Goal: Communication & Community: Answer question/provide support

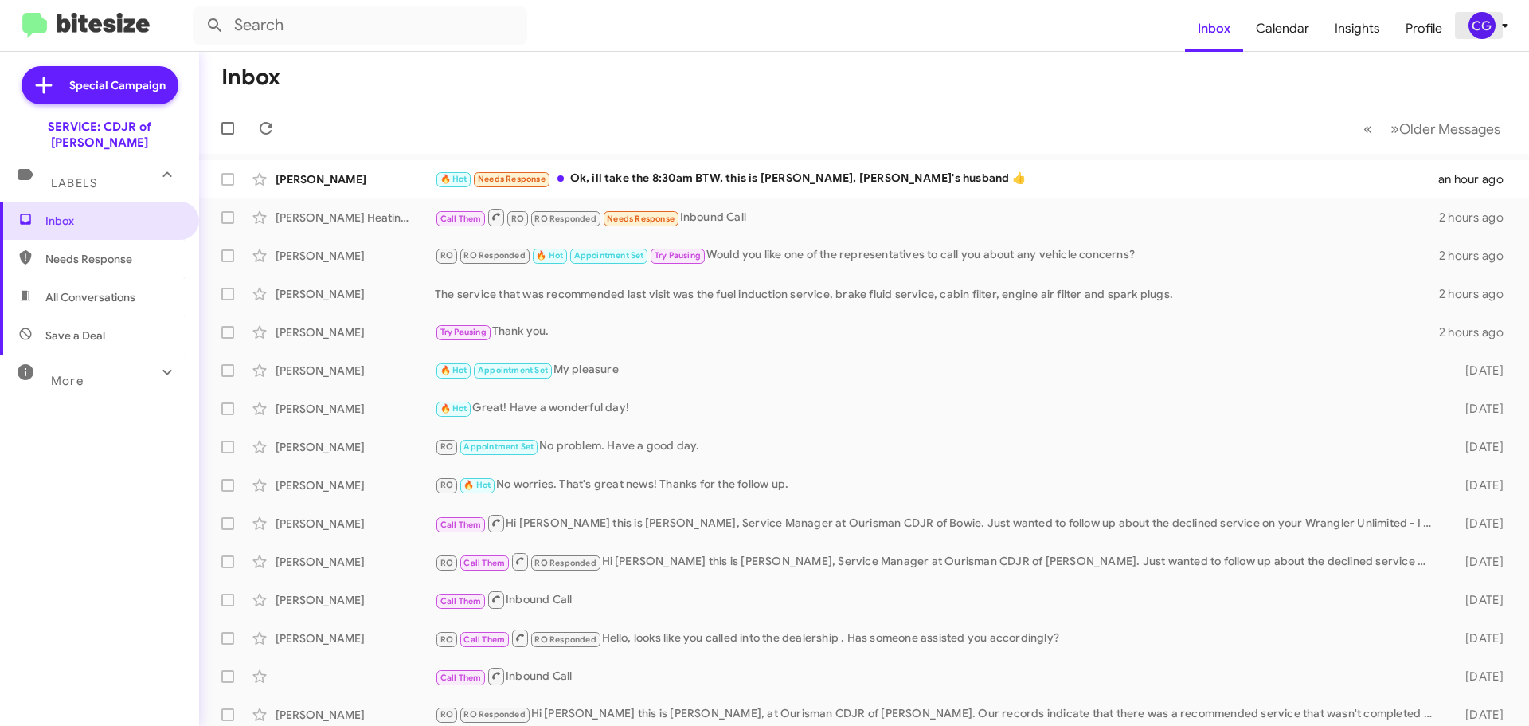
click at [1502, 33] on icon at bounding box center [1505, 25] width 19 height 19
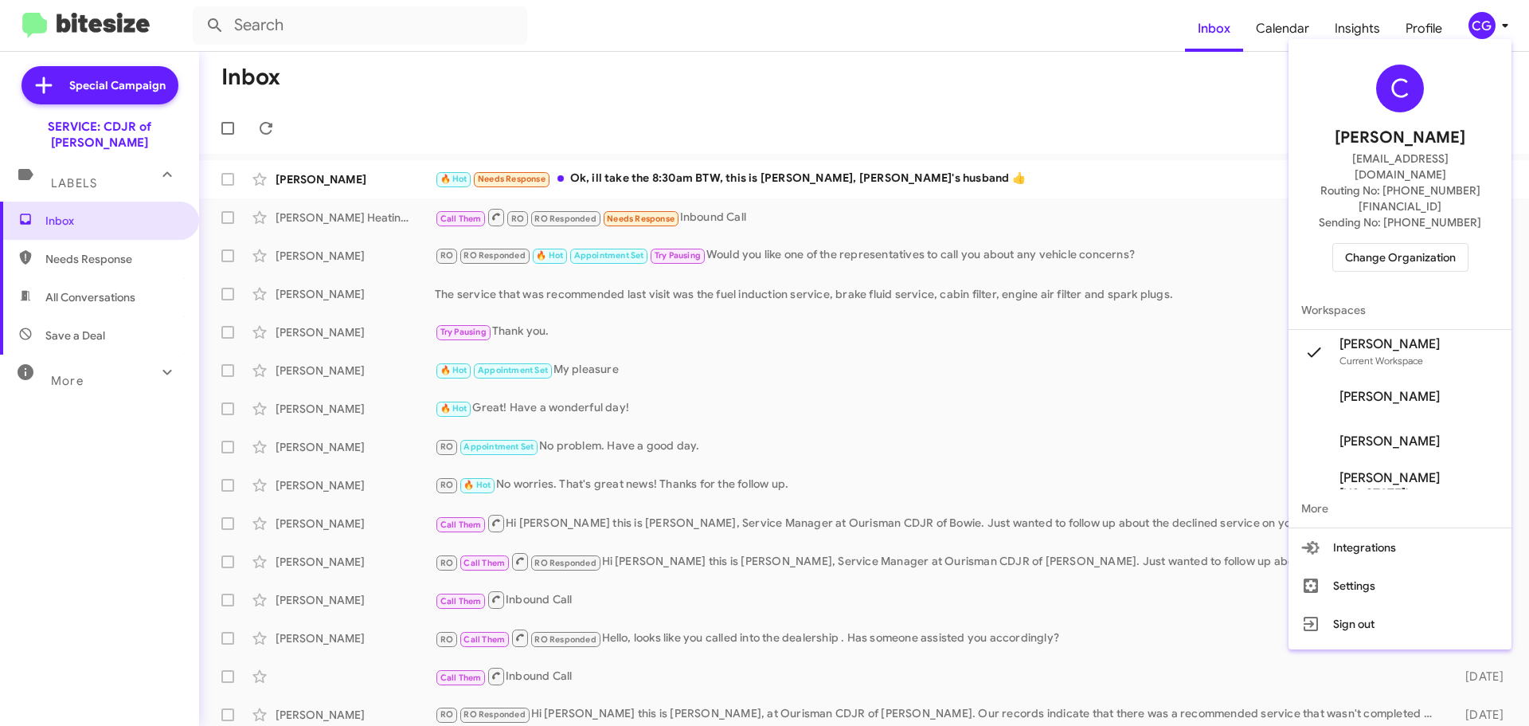
click at [1399, 244] on span "Change Organization" at bounding box center [1400, 257] width 111 height 27
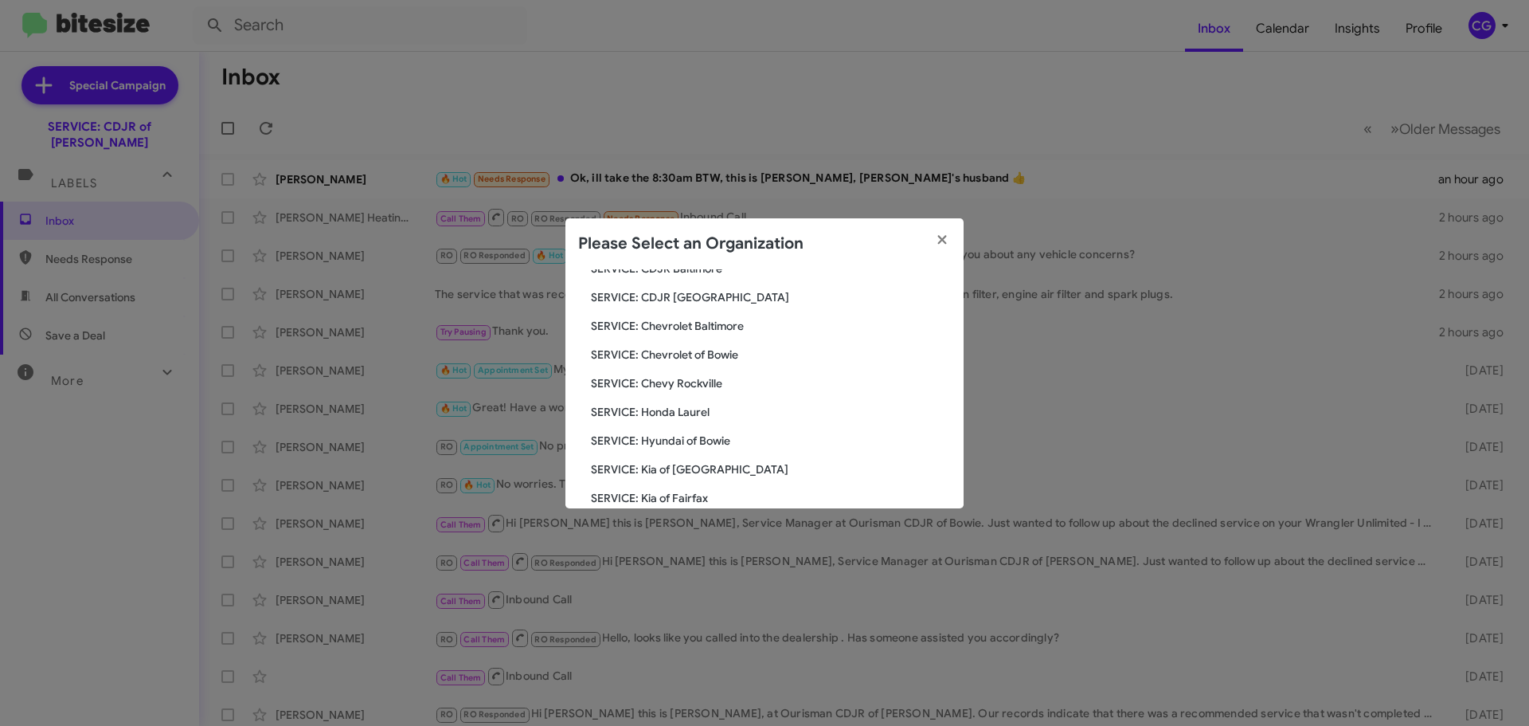
scroll to position [239, 0]
click at [674, 407] on span "SERVICE: Toyota 40" at bounding box center [771, 415] width 360 height 16
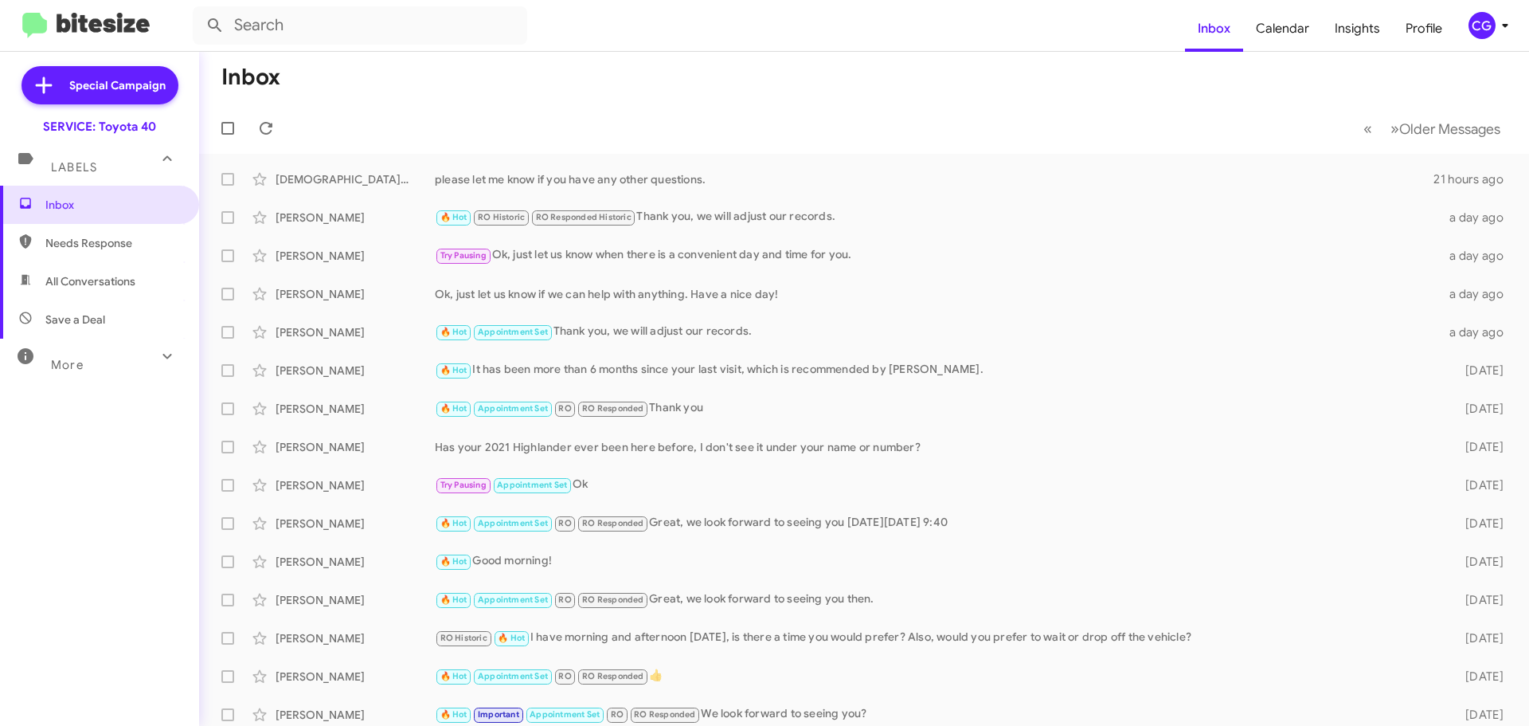
click at [1488, 25] on div "CG" at bounding box center [1482, 25] width 27 height 27
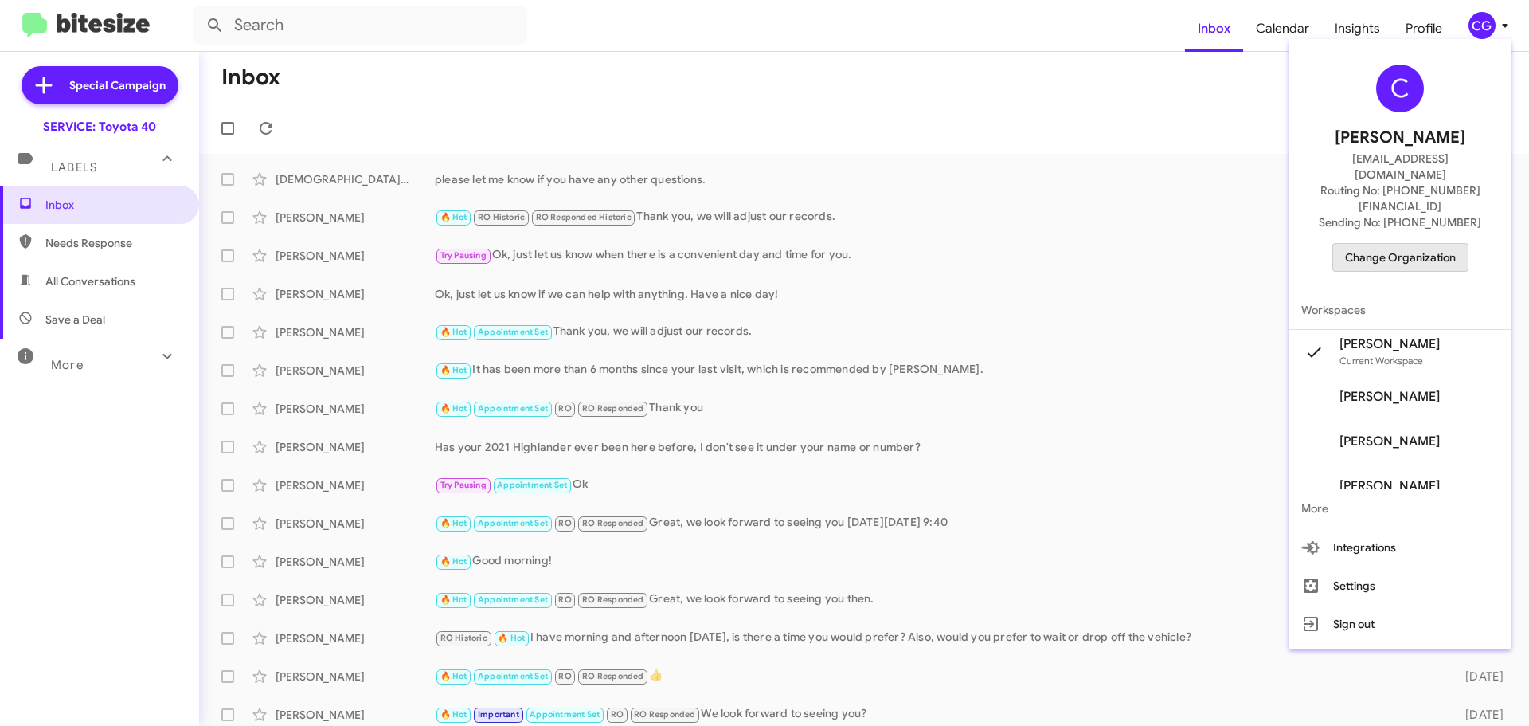
click at [1454, 243] on button "Change Organization" at bounding box center [1401, 257] width 136 height 29
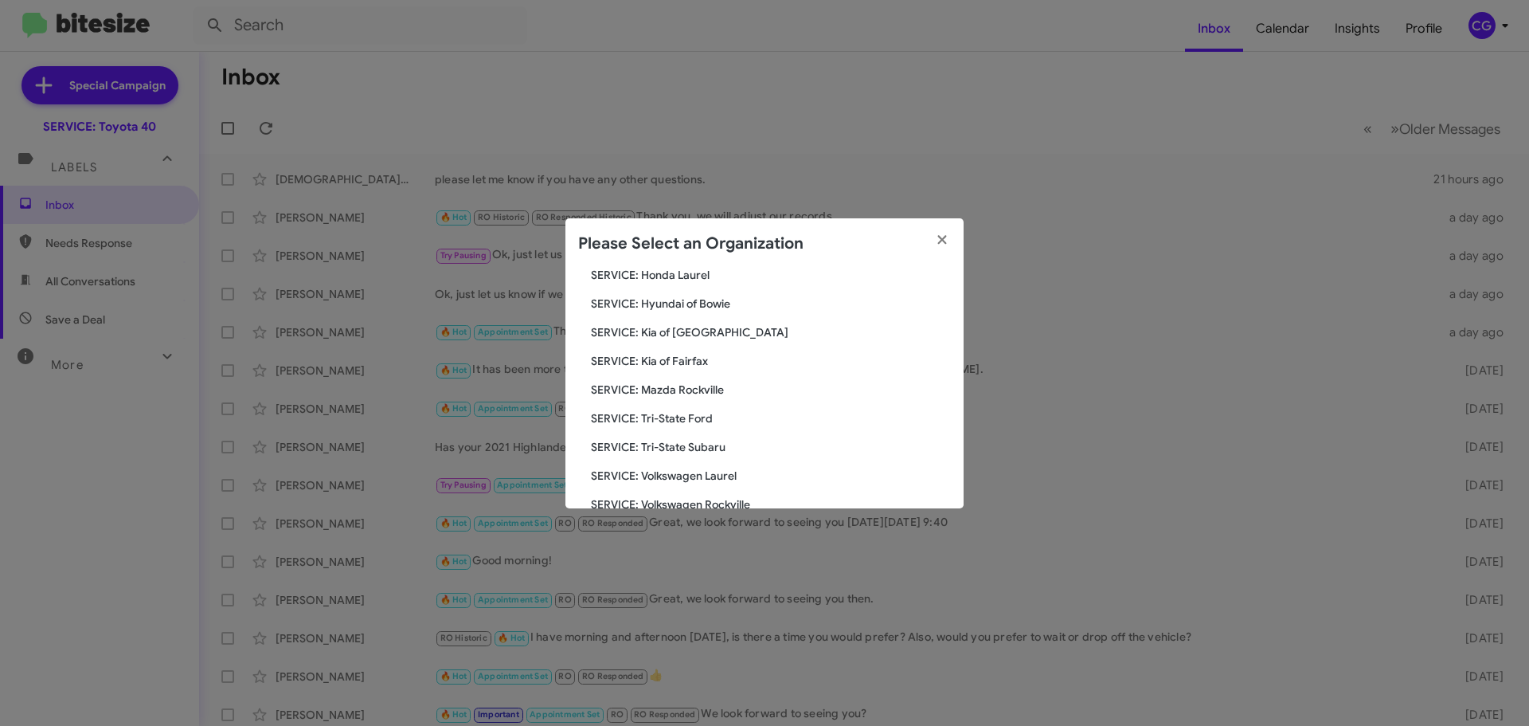
scroll to position [294, 0]
click at [718, 370] on div "Search SERVICE: Toyota 40 Current Org SERVICE: CDJR Baltimore SERVICE: CDJR Cla…" at bounding box center [765, 388] width 398 height 239
click at [718, 363] on span "SERVICE: Mazda Rockville" at bounding box center [771, 360] width 360 height 16
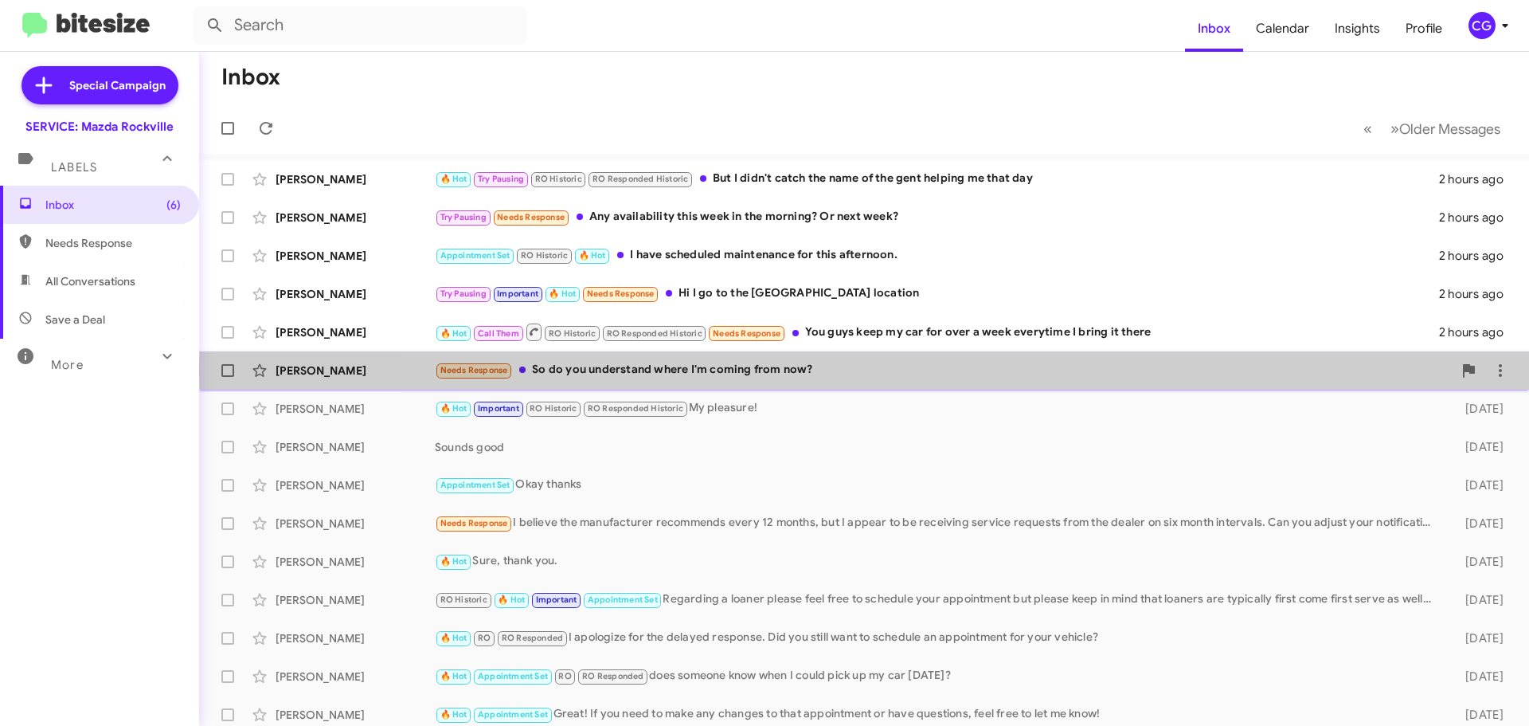
click at [1029, 374] on div "Needs Response So do you understand where I'm coming from now?" at bounding box center [944, 370] width 1018 height 18
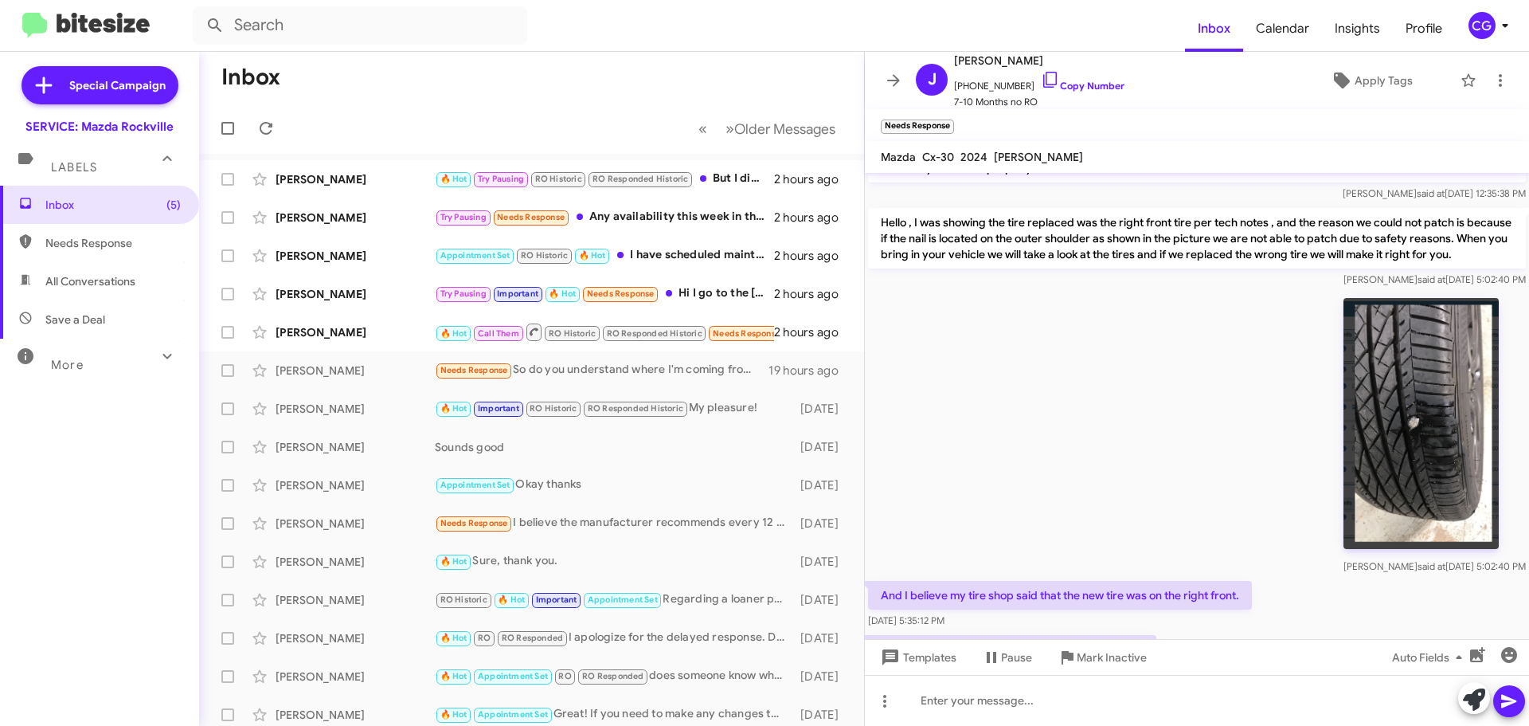
scroll to position [735, 0]
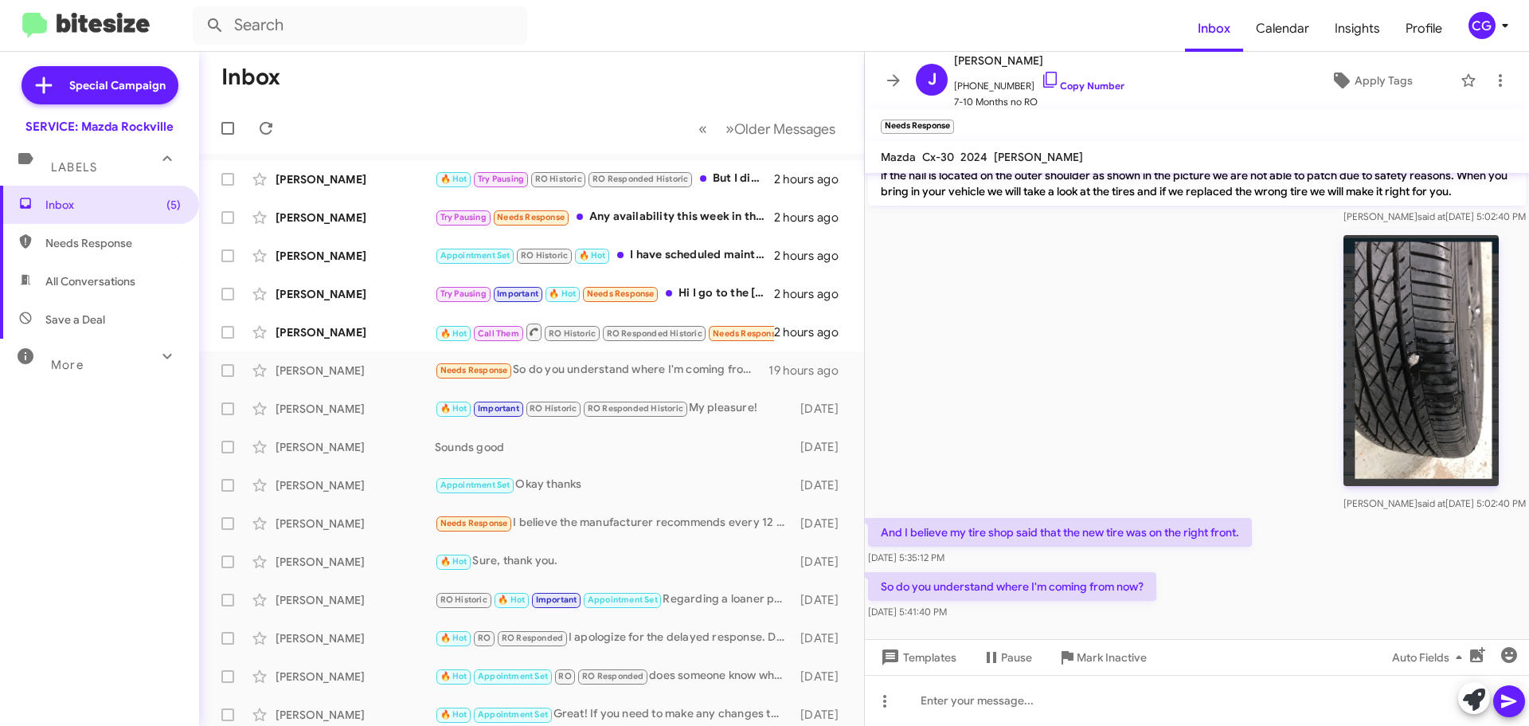
click at [1440, 357] on img at bounding box center [1421, 360] width 155 height 251
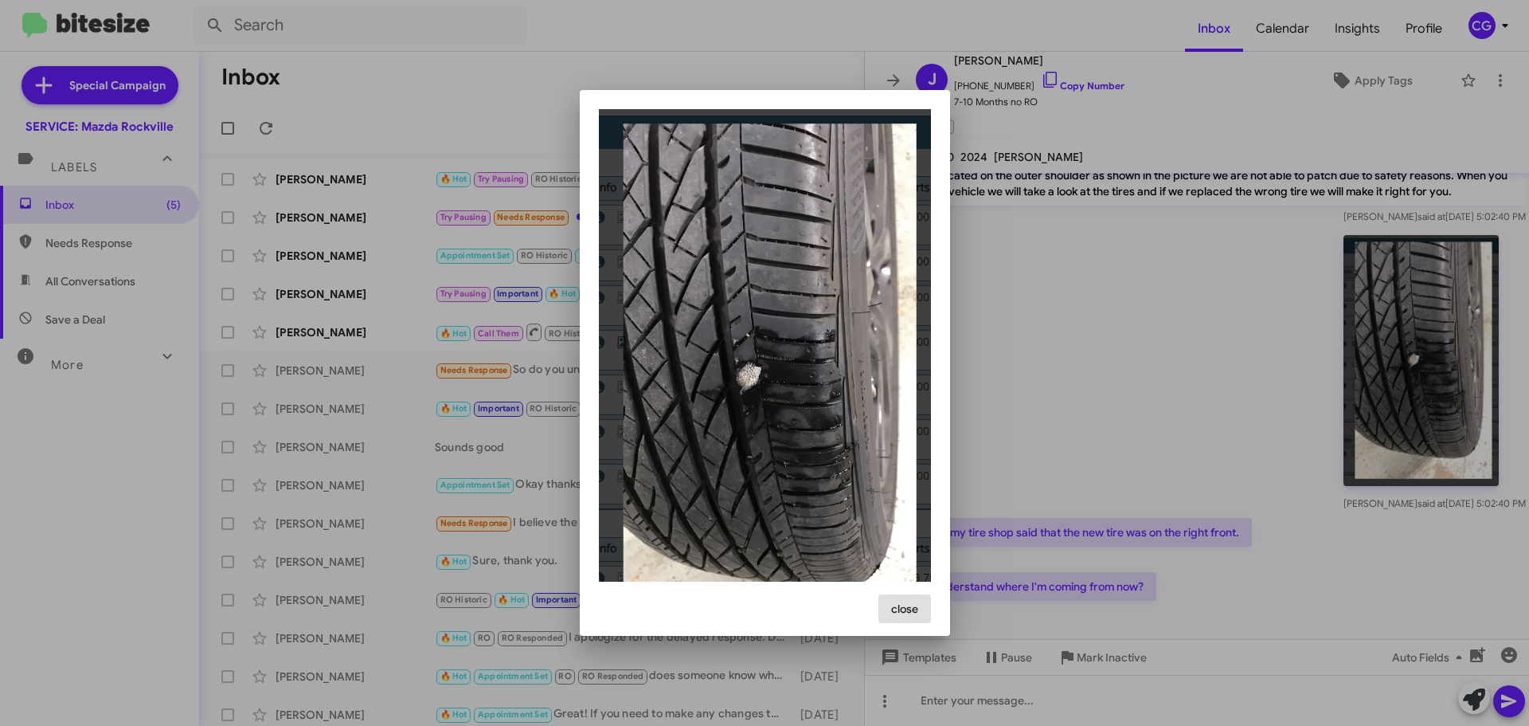
click at [1068, 332] on div at bounding box center [764, 363] width 1529 height 726
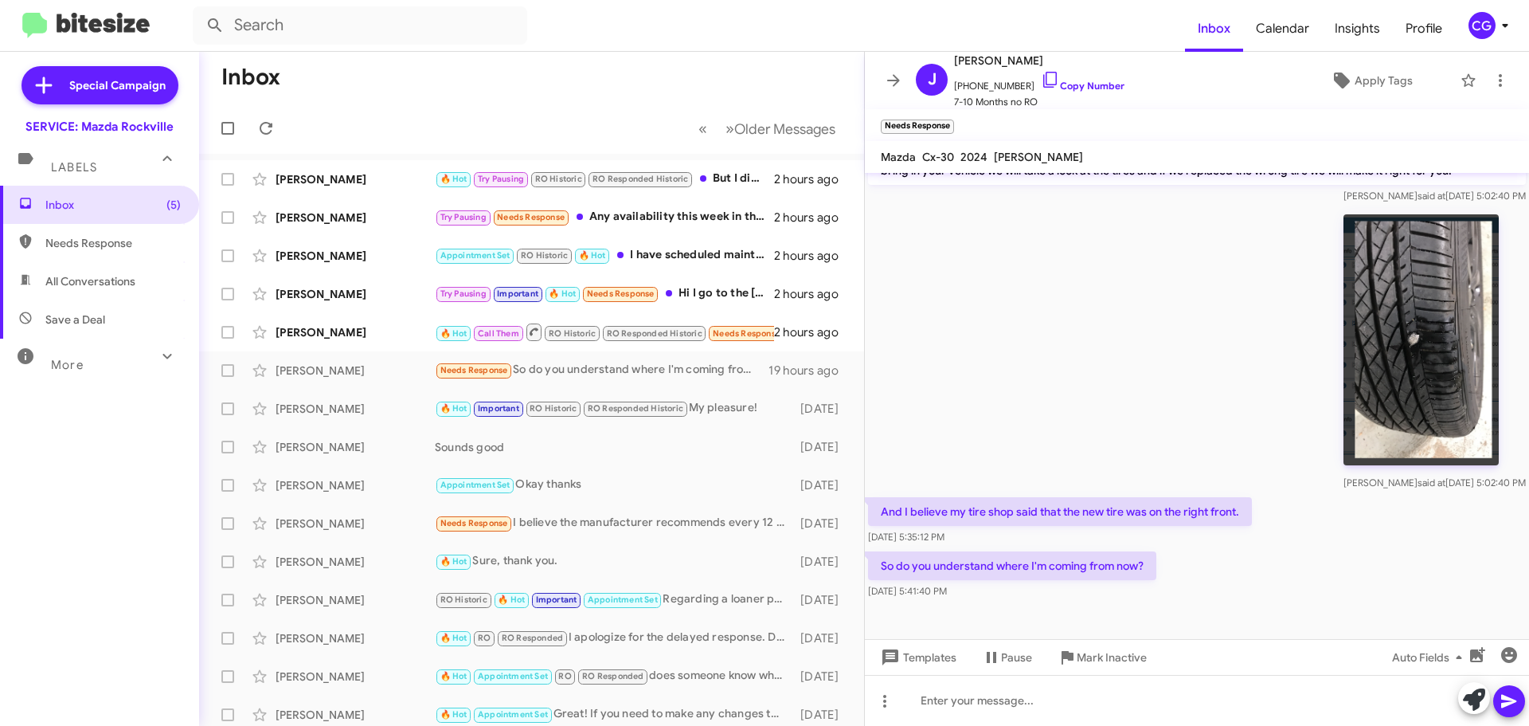
scroll to position [767, 0]
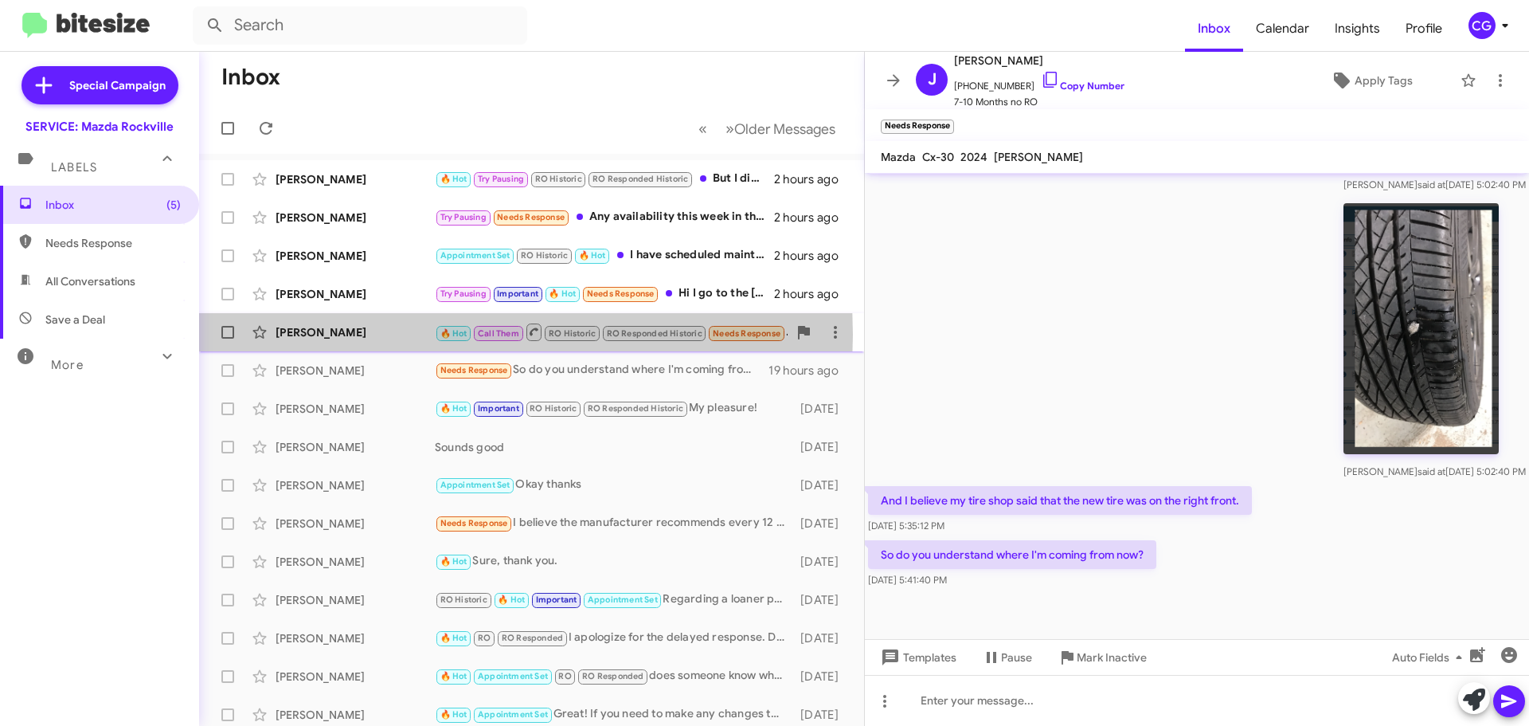
click at [377, 335] on div "Kristin Lee" at bounding box center [355, 332] width 159 height 16
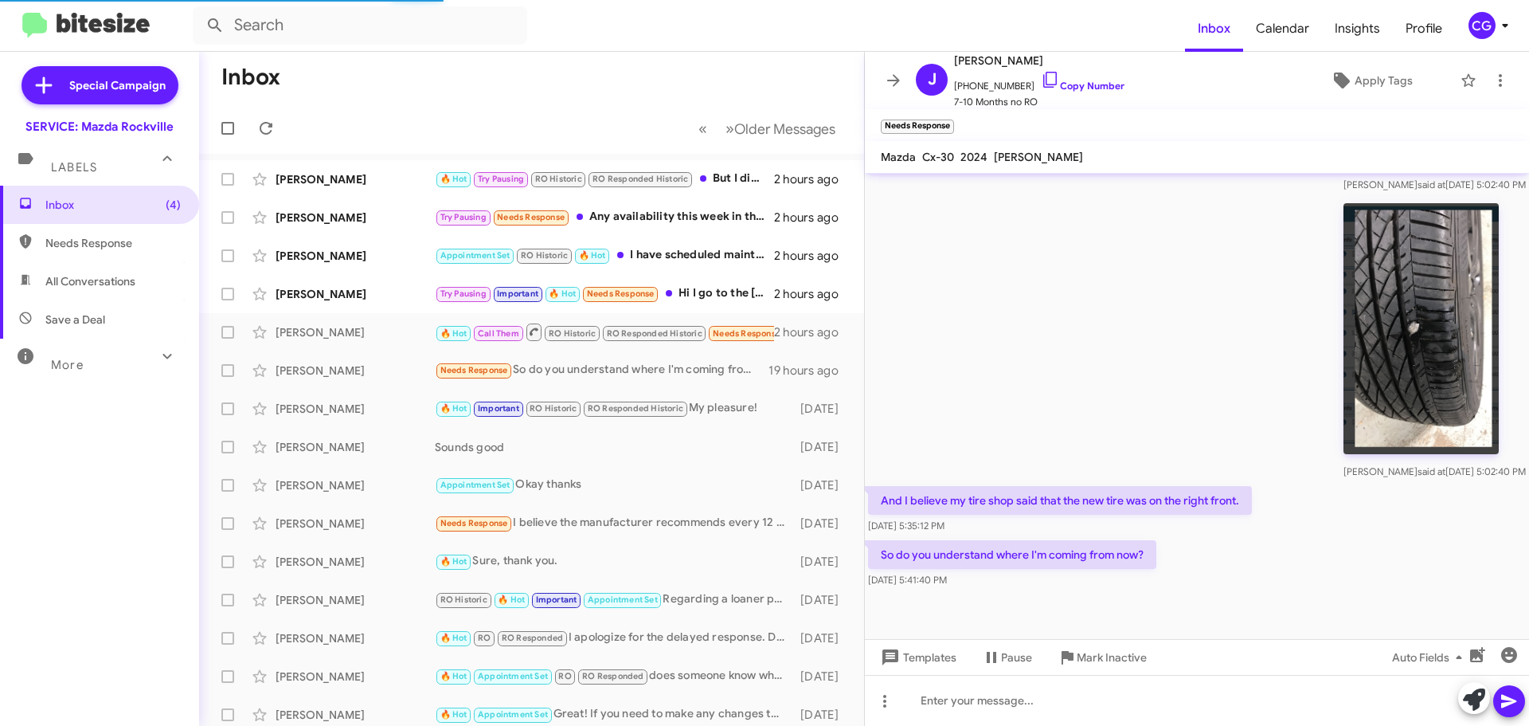
scroll to position [750, 0]
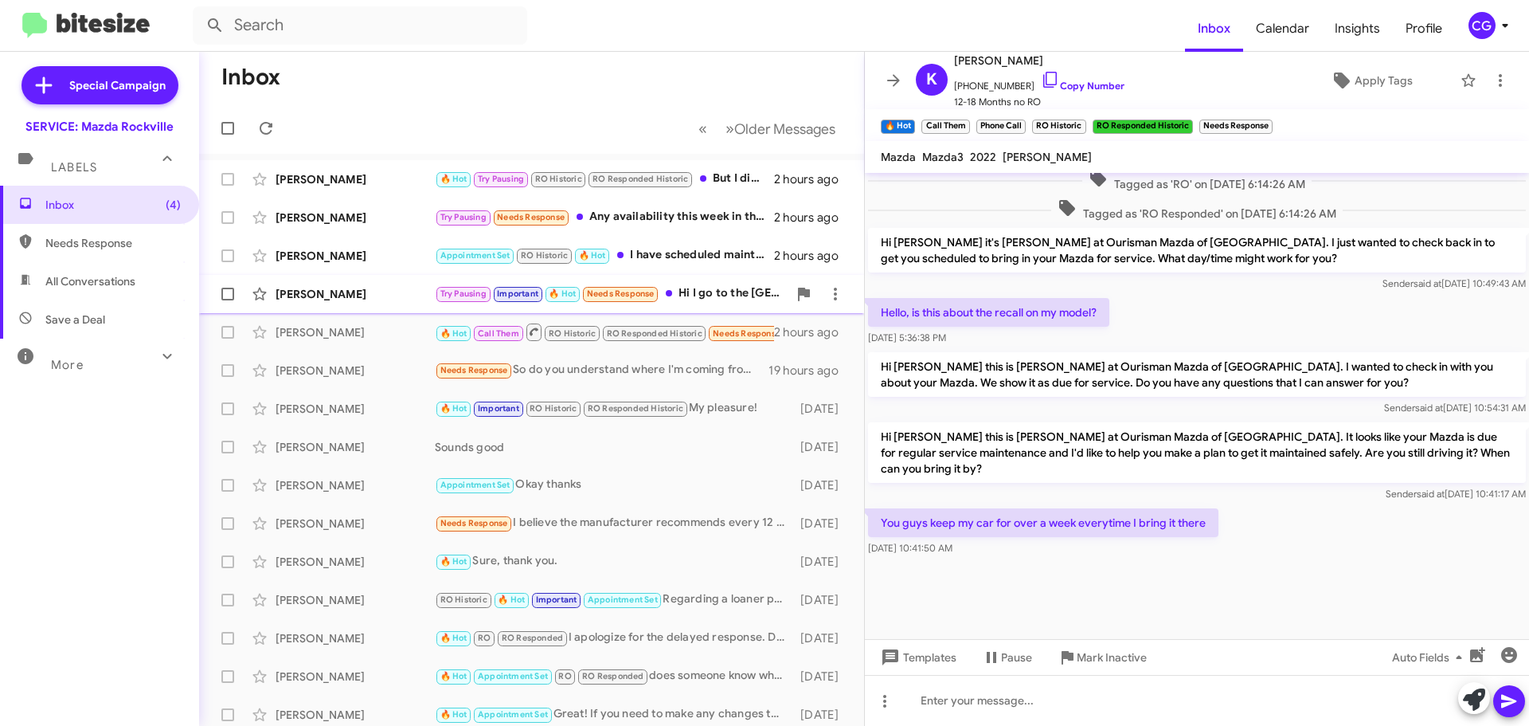
click at [421, 299] on div "Stacy Rankin" at bounding box center [355, 294] width 159 height 16
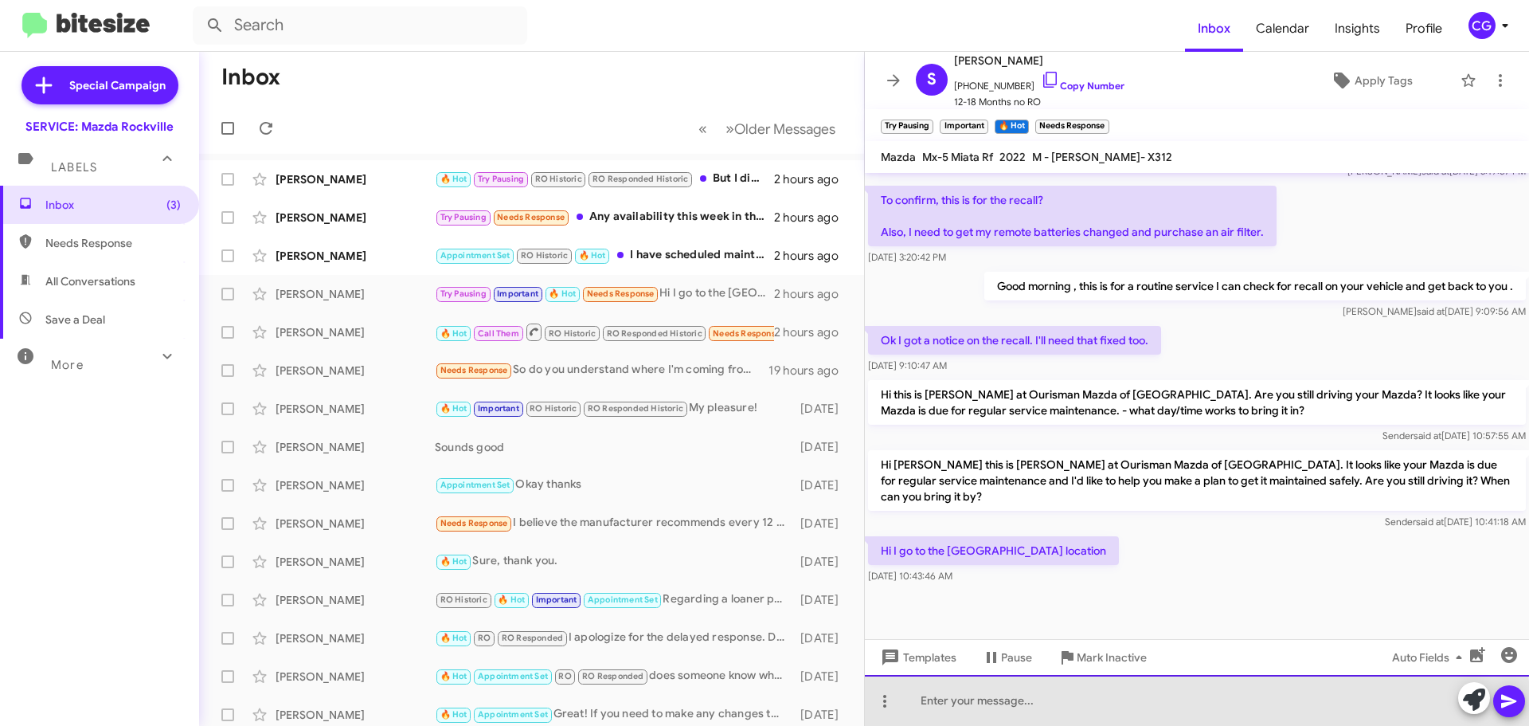
click at [1121, 706] on div at bounding box center [1197, 700] width 664 height 51
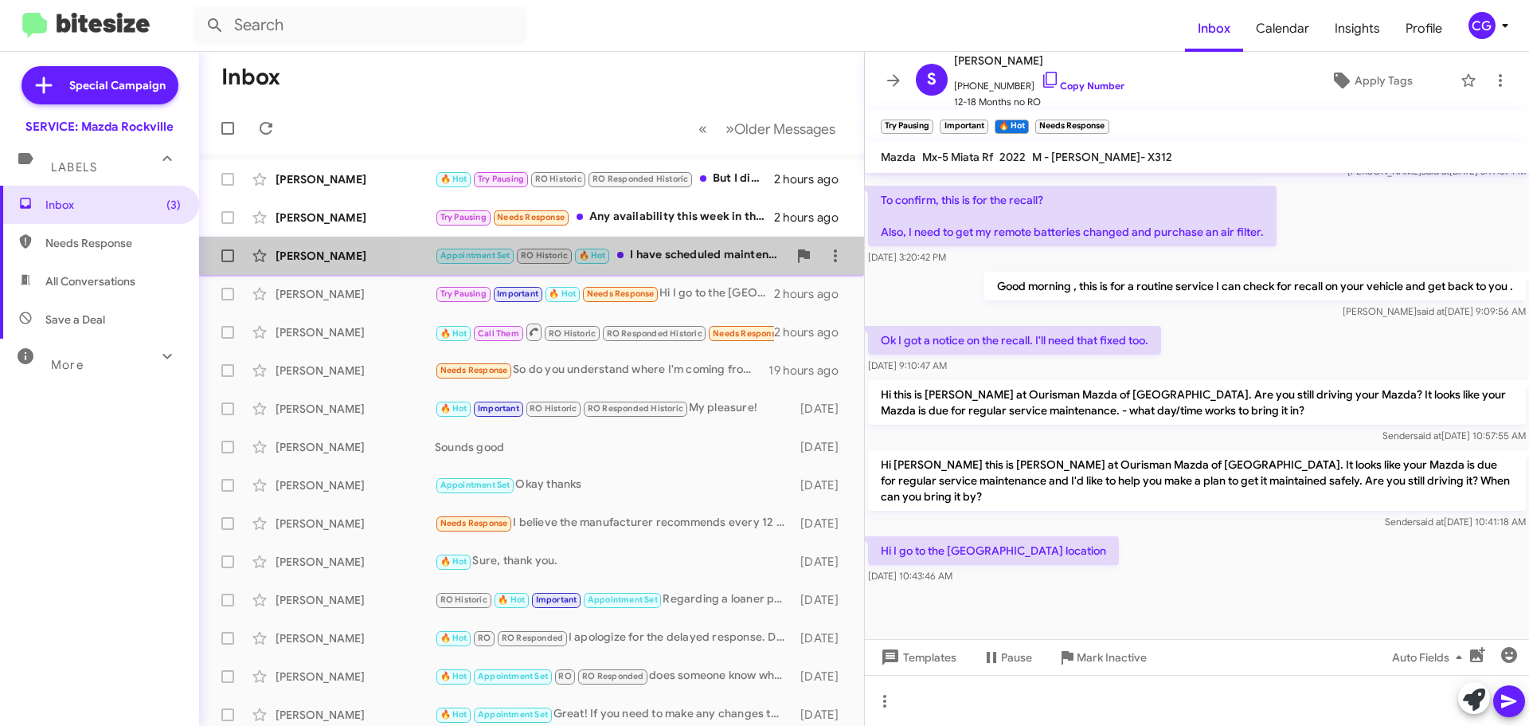
click at [677, 253] on div "Appointment Set RO Historic 🔥 Hot I have scheduled maintenance for this afterno…" at bounding box center [611, 255] width 353 height 18
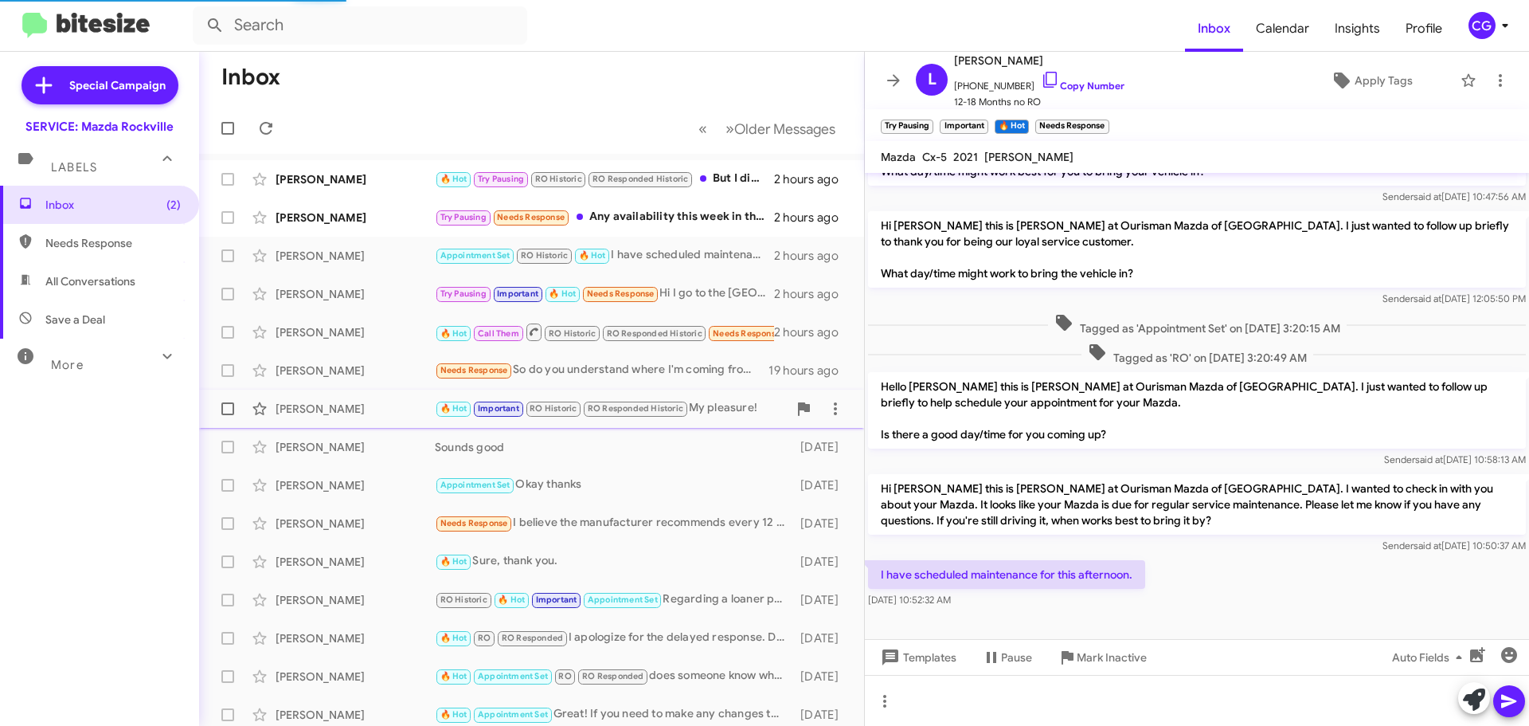
scroll to position [67, 0]
click at [683, 229] on div "Leeshell Summers Try Pausing Needs Response Any availability this week in the m…" at bounding box center [532, 218] width 640 height 32
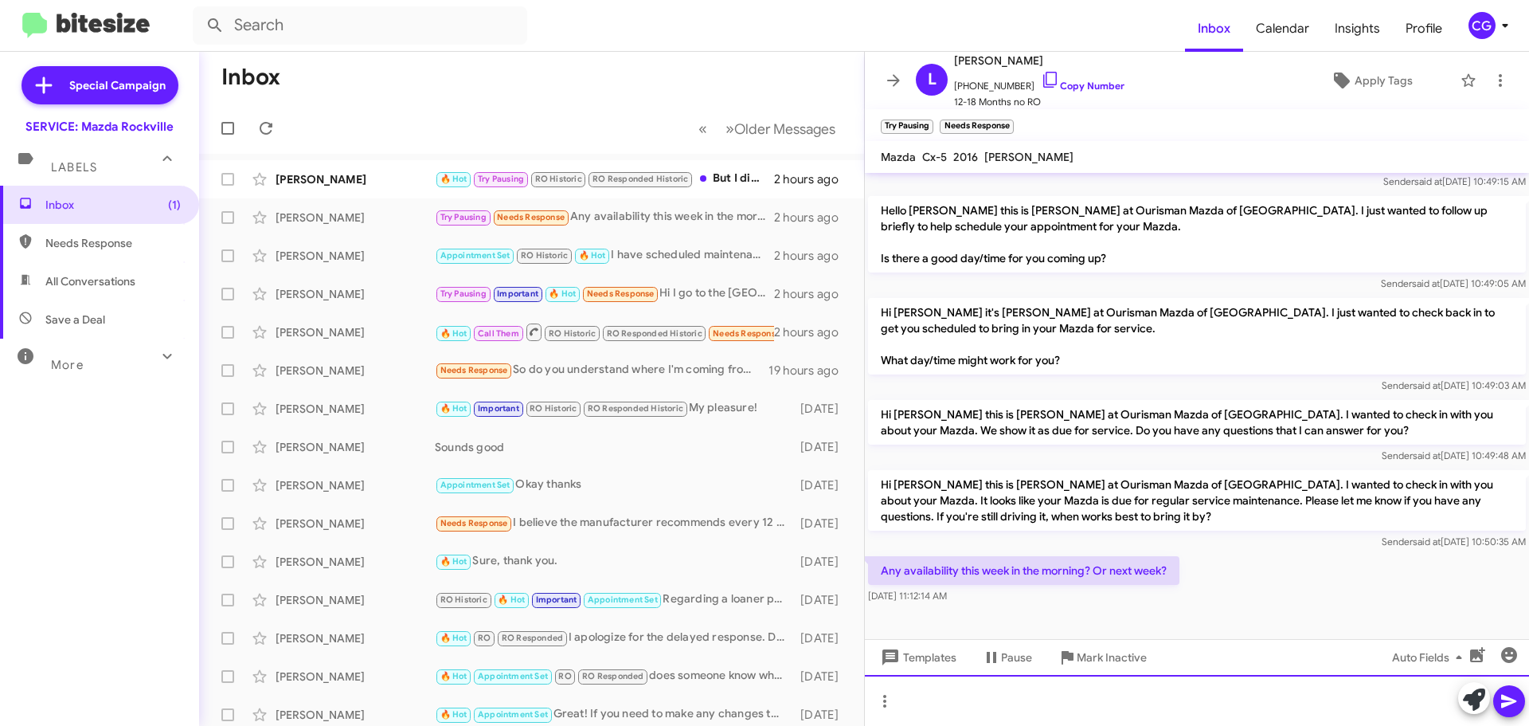
drag, startPoint x: 957, startPoint y: 704, endPoint x: 966, endPoint y: 708, distance: 10.4
click at [957, 704] on div at bounding box center [1197, 700] width 664 height 51
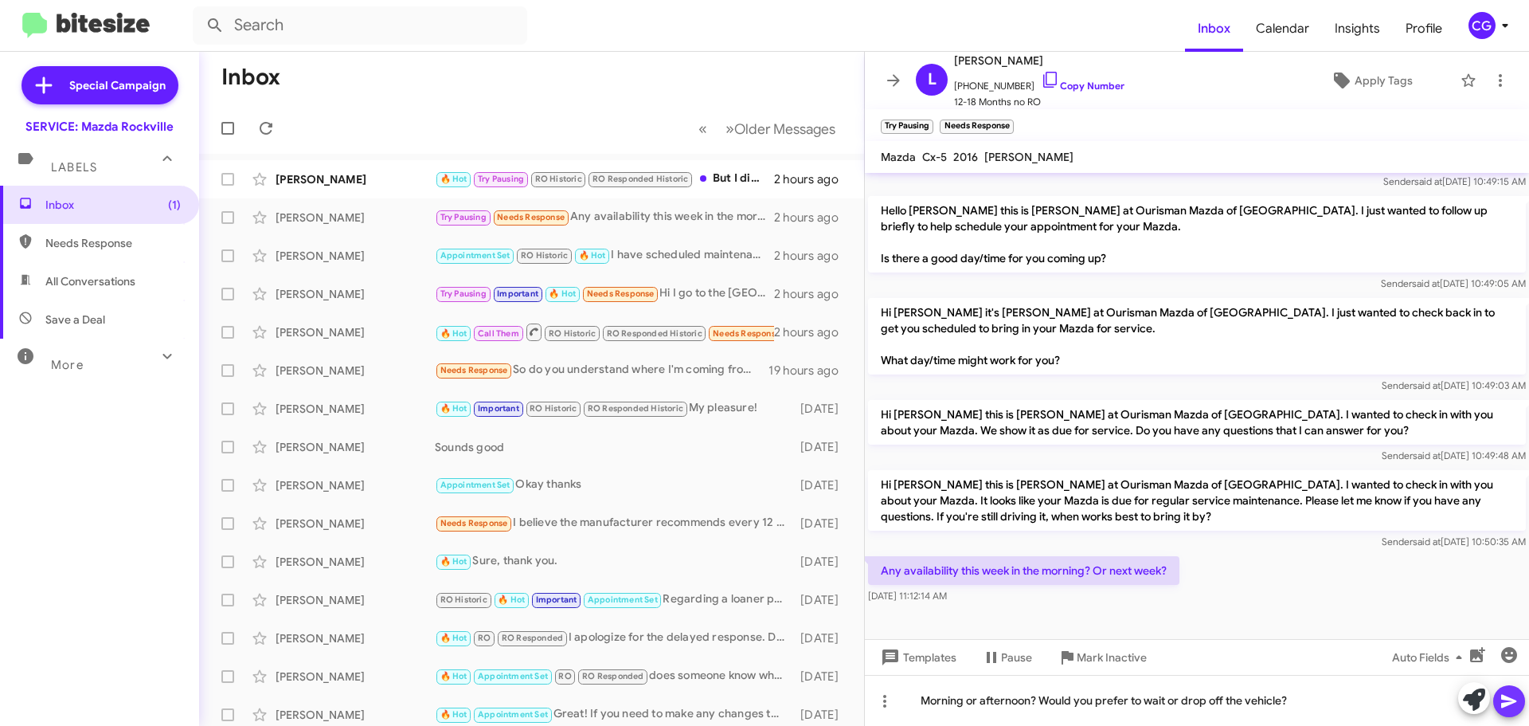
click at [1509, 699] on icon at bounding box center [1508, 702] width 15 height 14
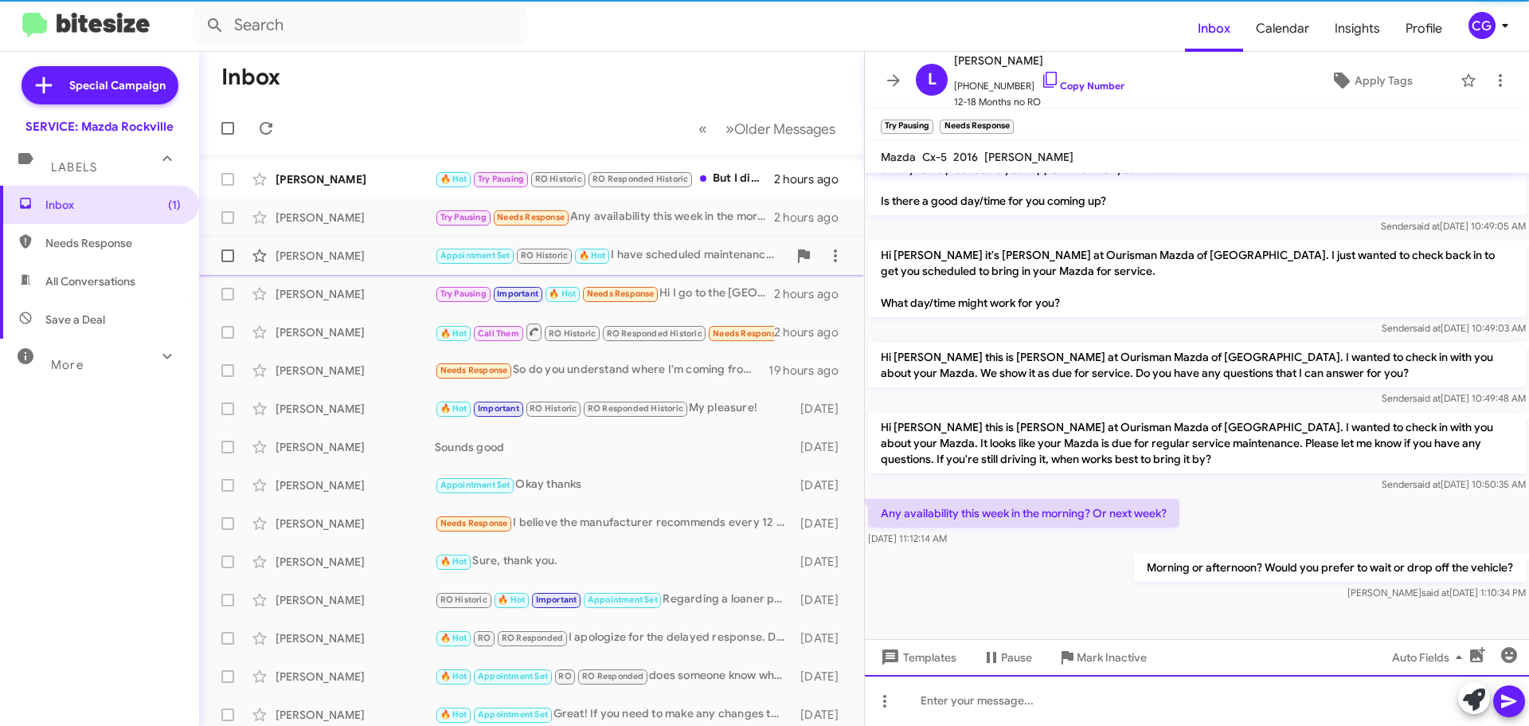
scroll to position [328, 0]
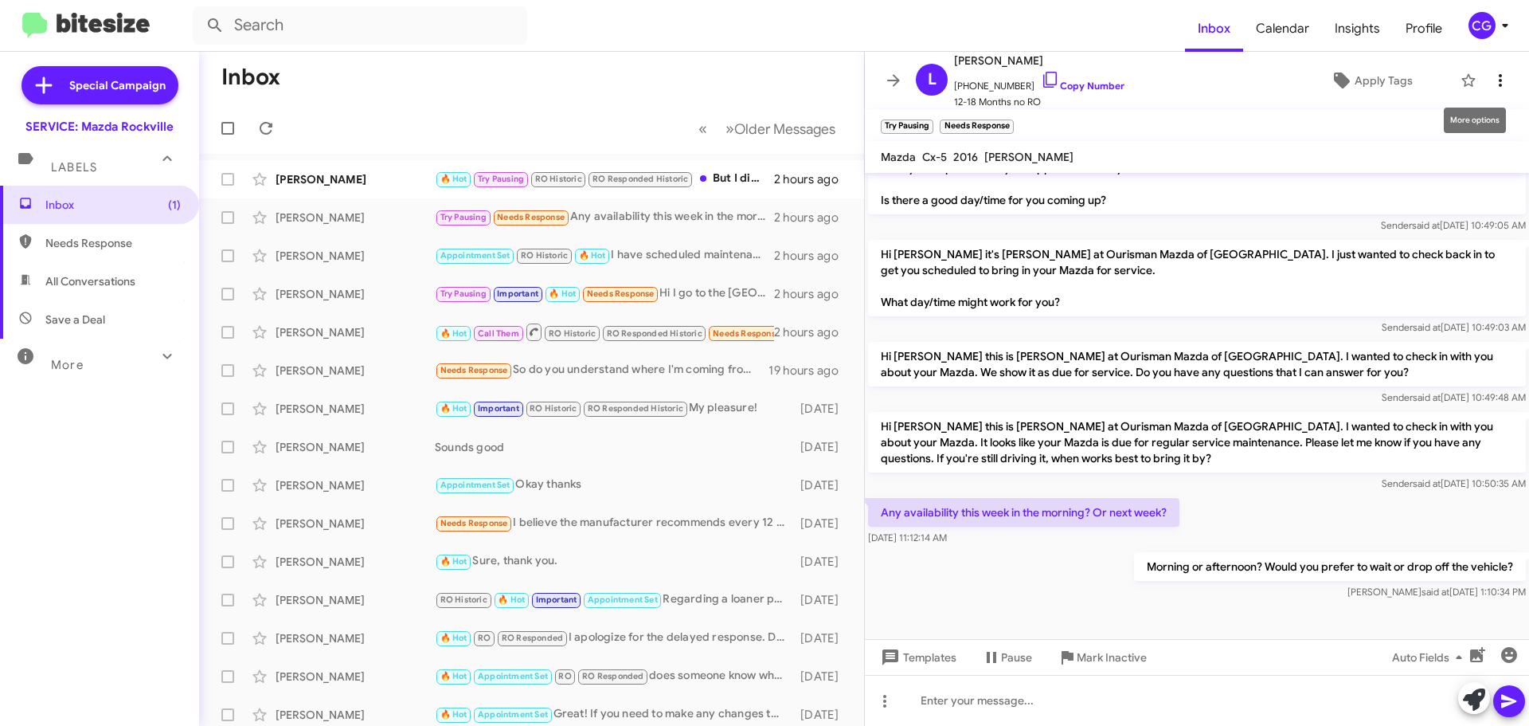
click at [1491, 79] on icon at bounding box center [1500, 80] width 19 height 19
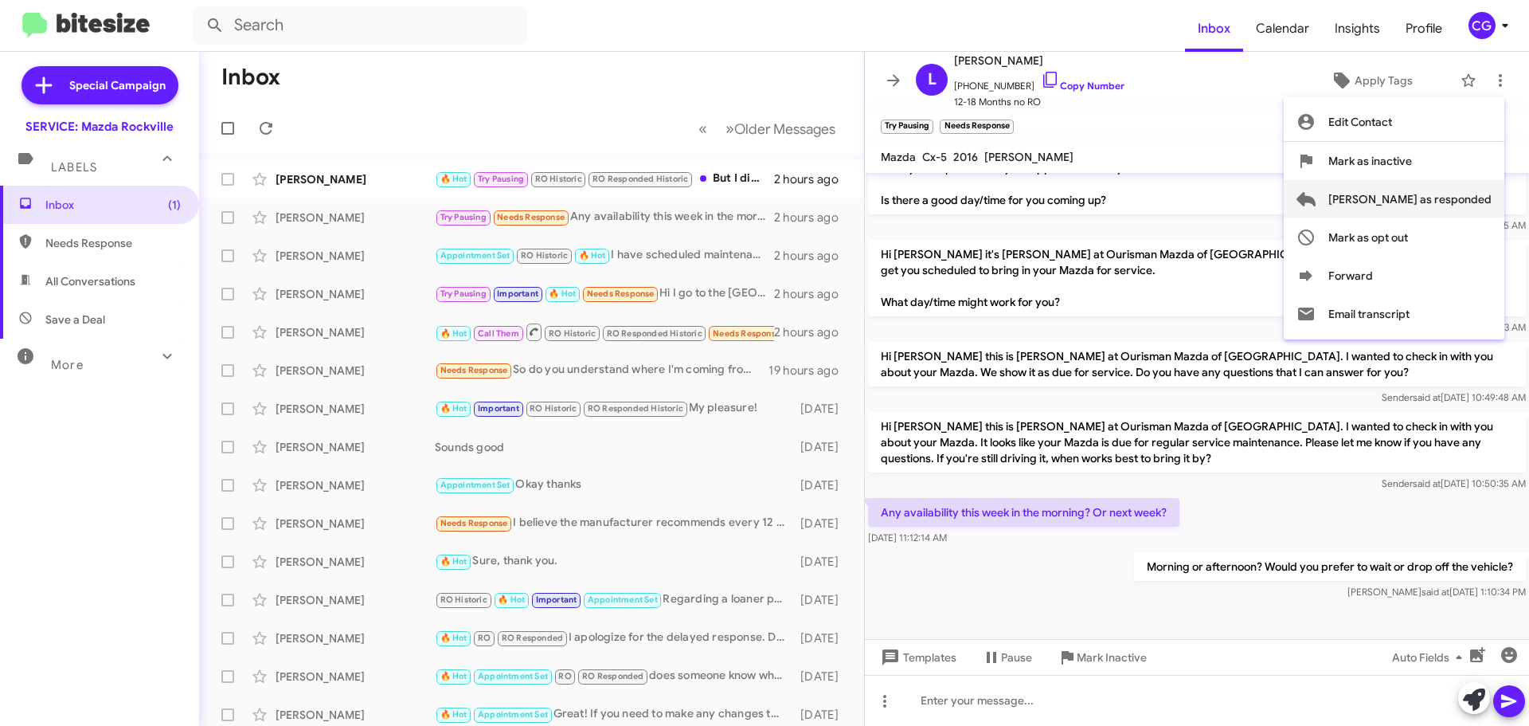
click at [1491, 206] on span "Mark as responded" at bounding box center [1410, 199] width 163 height 38
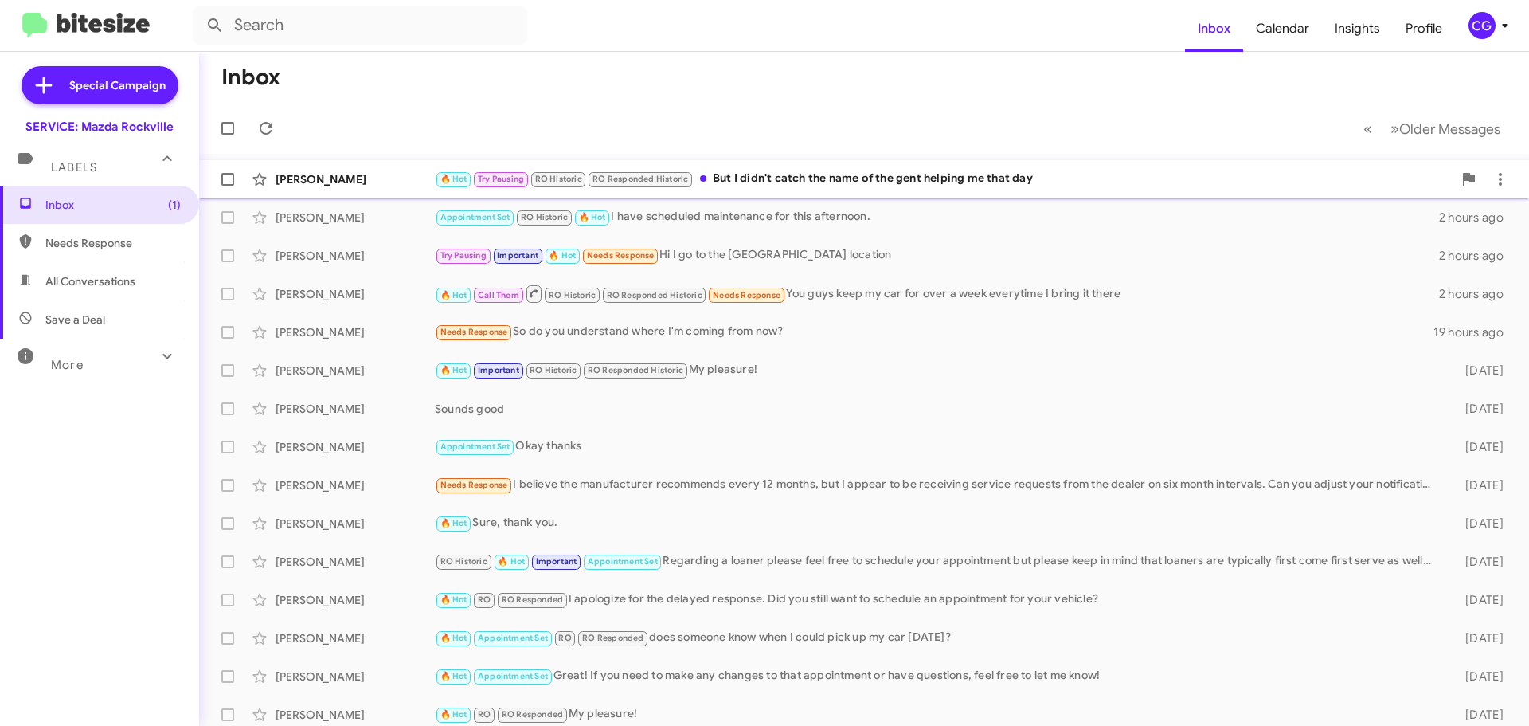
click at [575, 176] on span "RO Historic" at bounding box center [558, 179] width 47 height 10
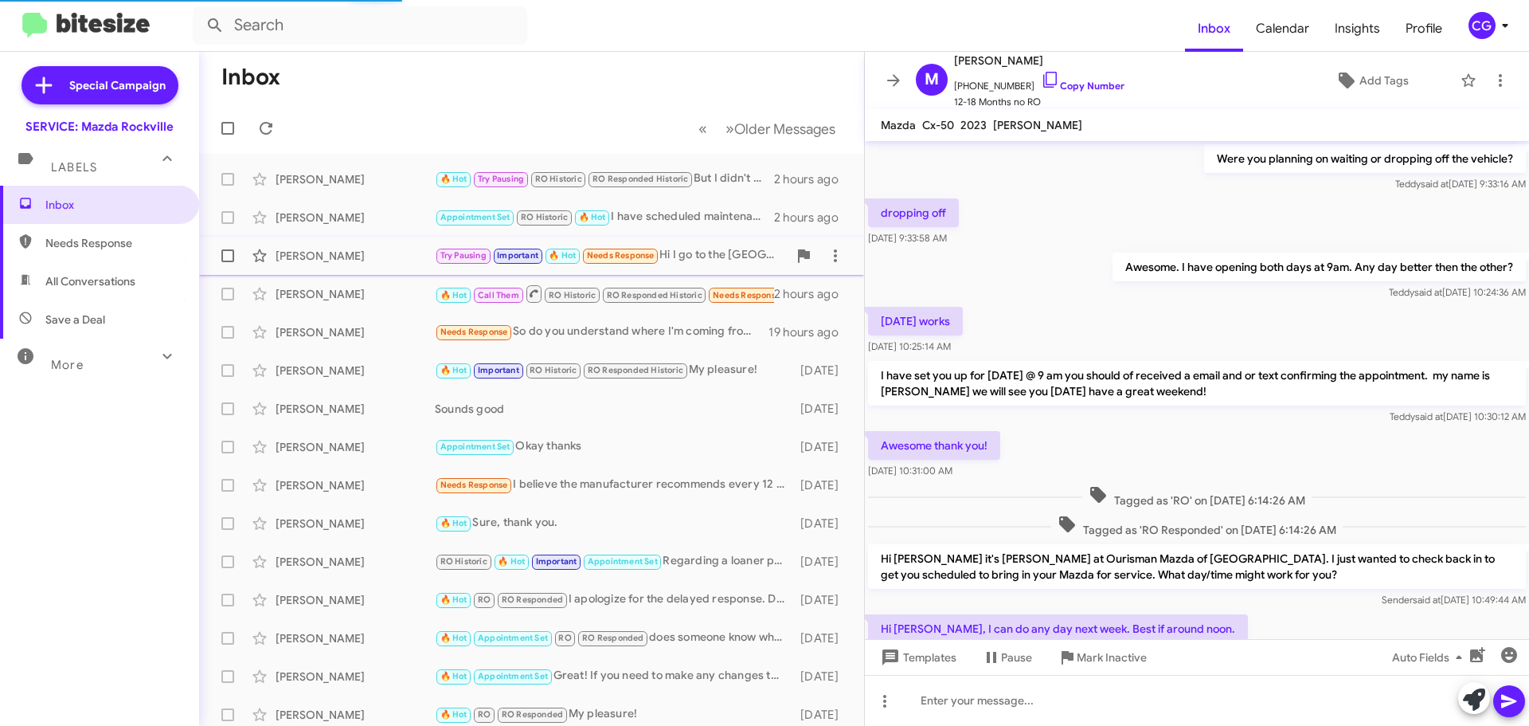
scroll to position [598, 0]
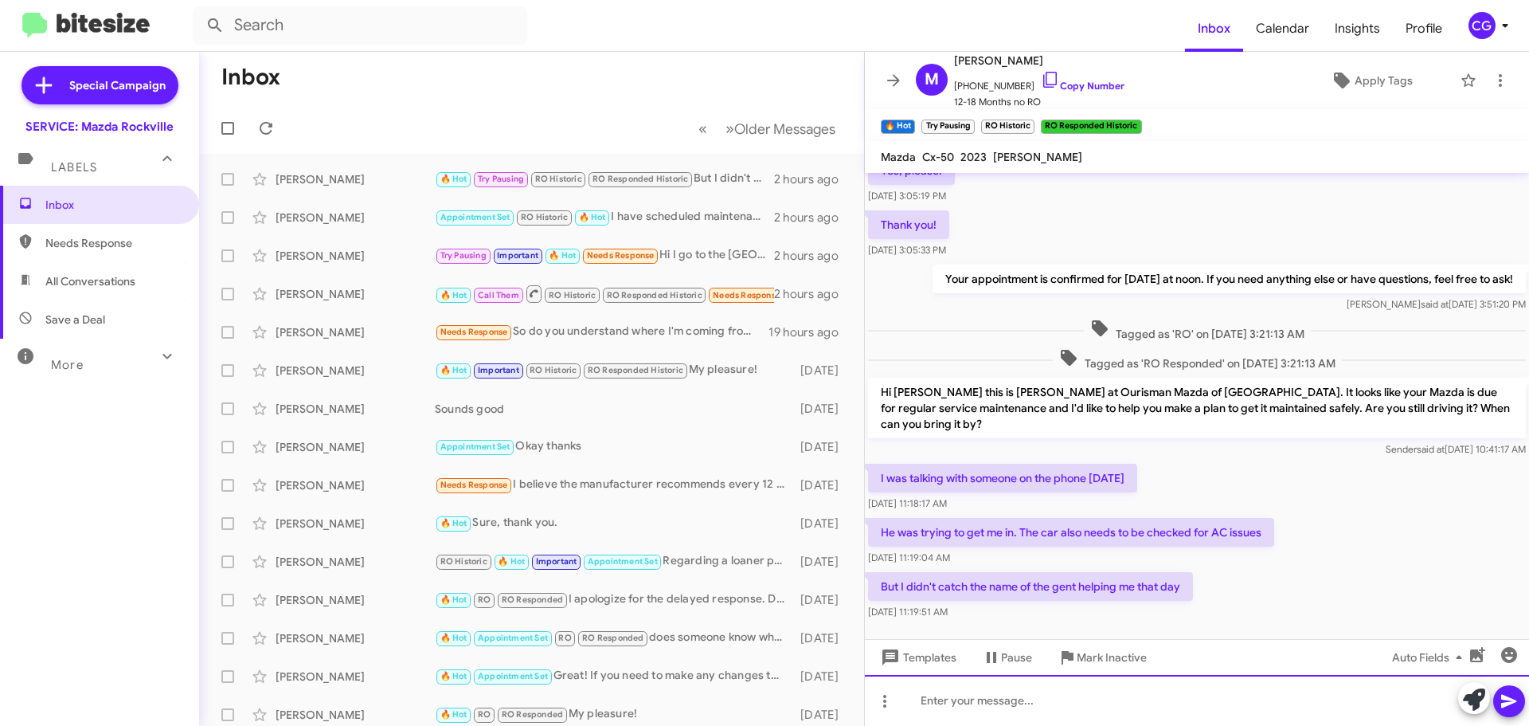
click at [979, 691] on div at bounding box center [1197, 700] width 664 height 51
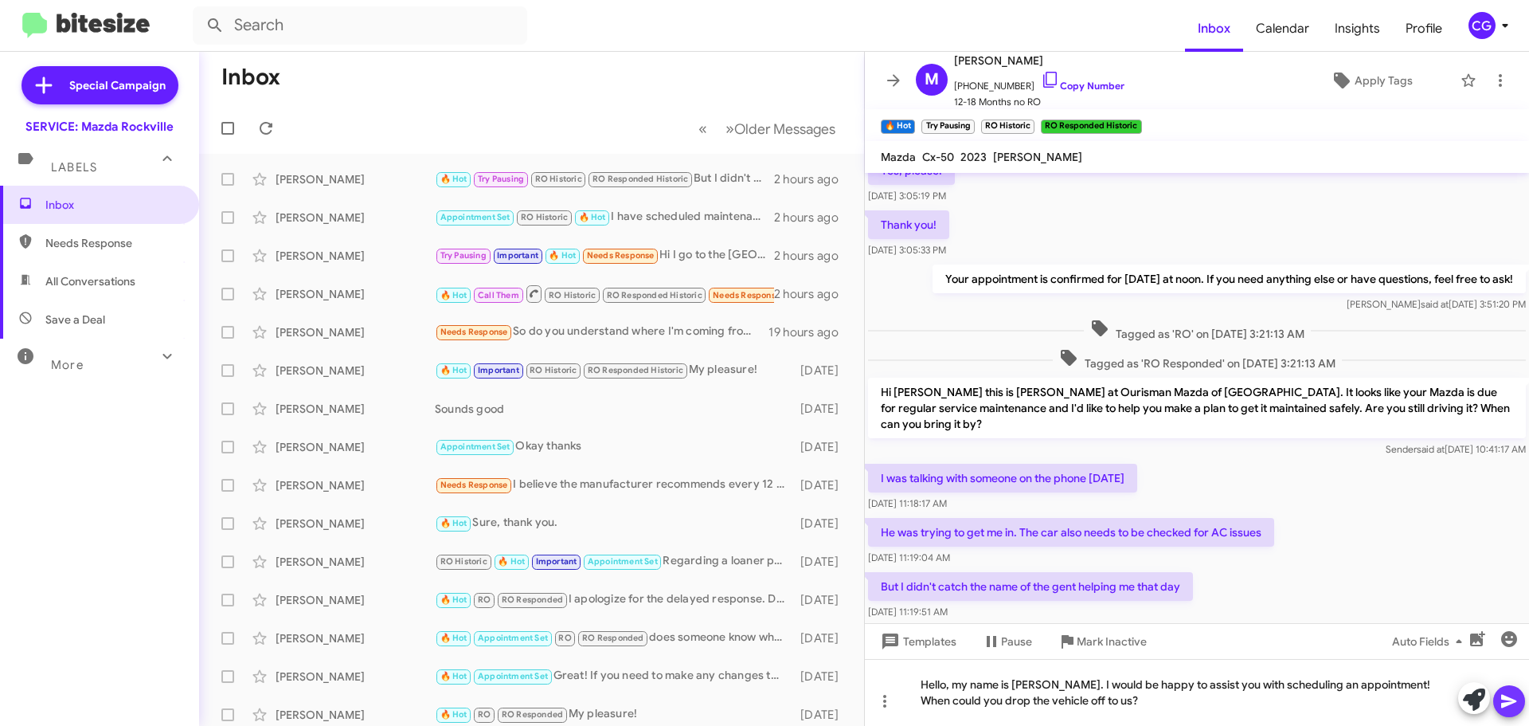
click at [1511, 703] on icon at bounding box center [1508, 702] width 15 height 14
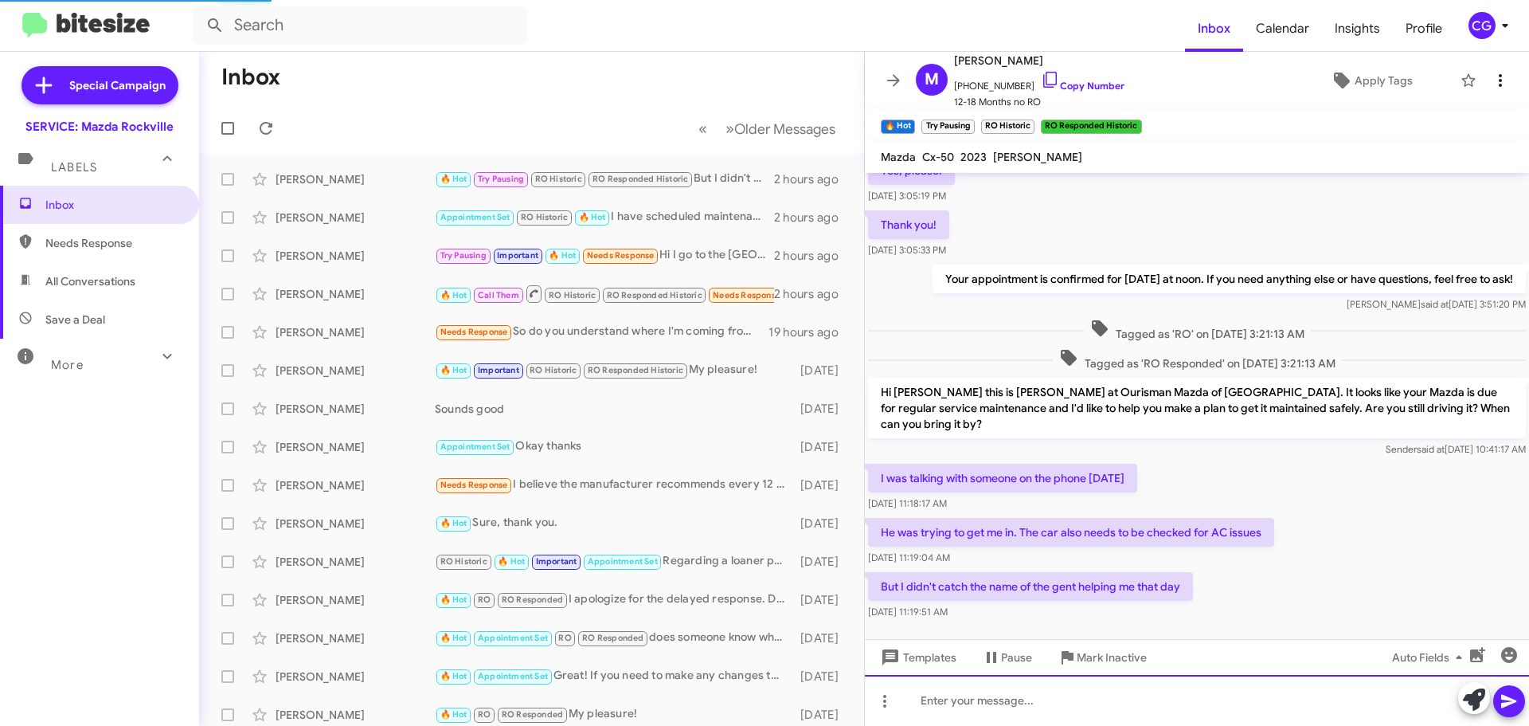
scroll to position [0, 0]
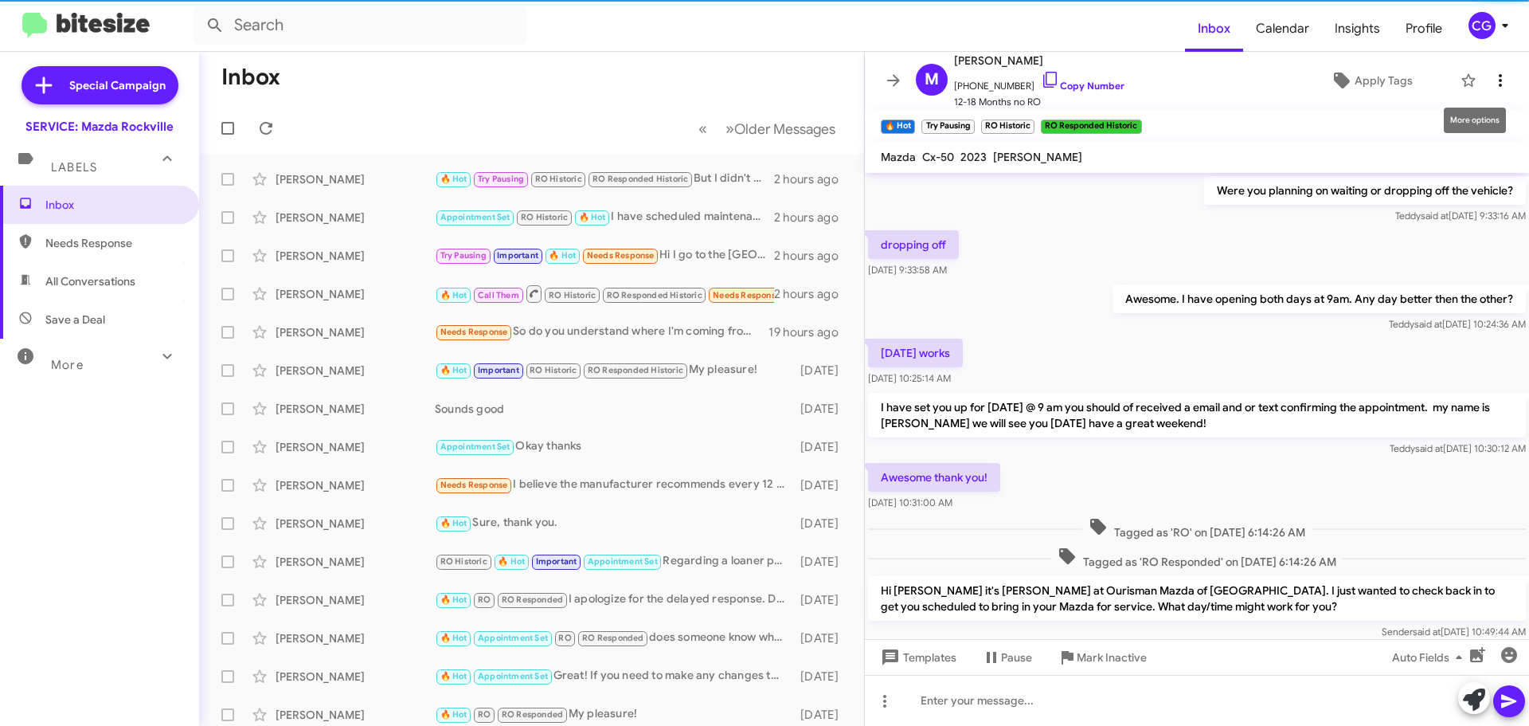
click at [1496, 79] on icon at bounding box center [1500, 80] width 19 height 19
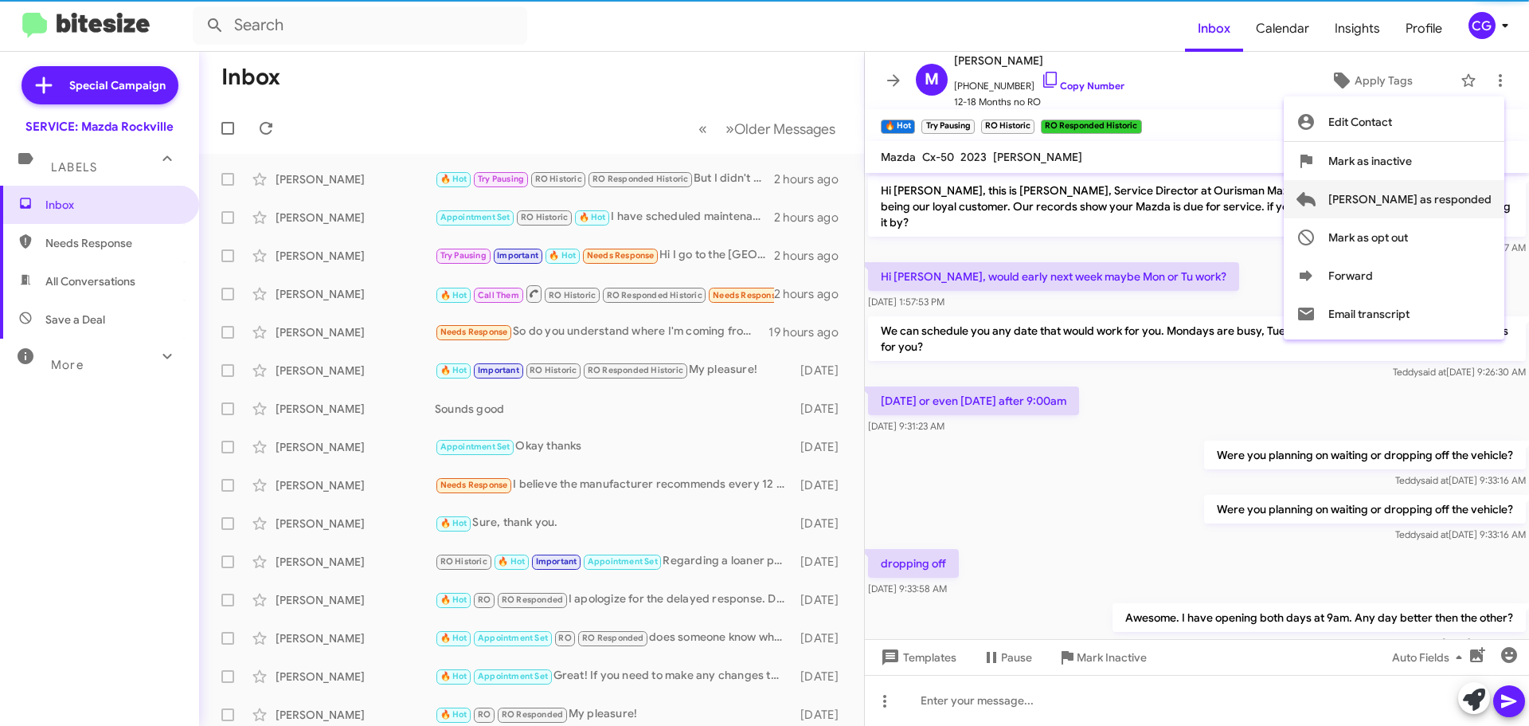
scroll to position [80, 0]
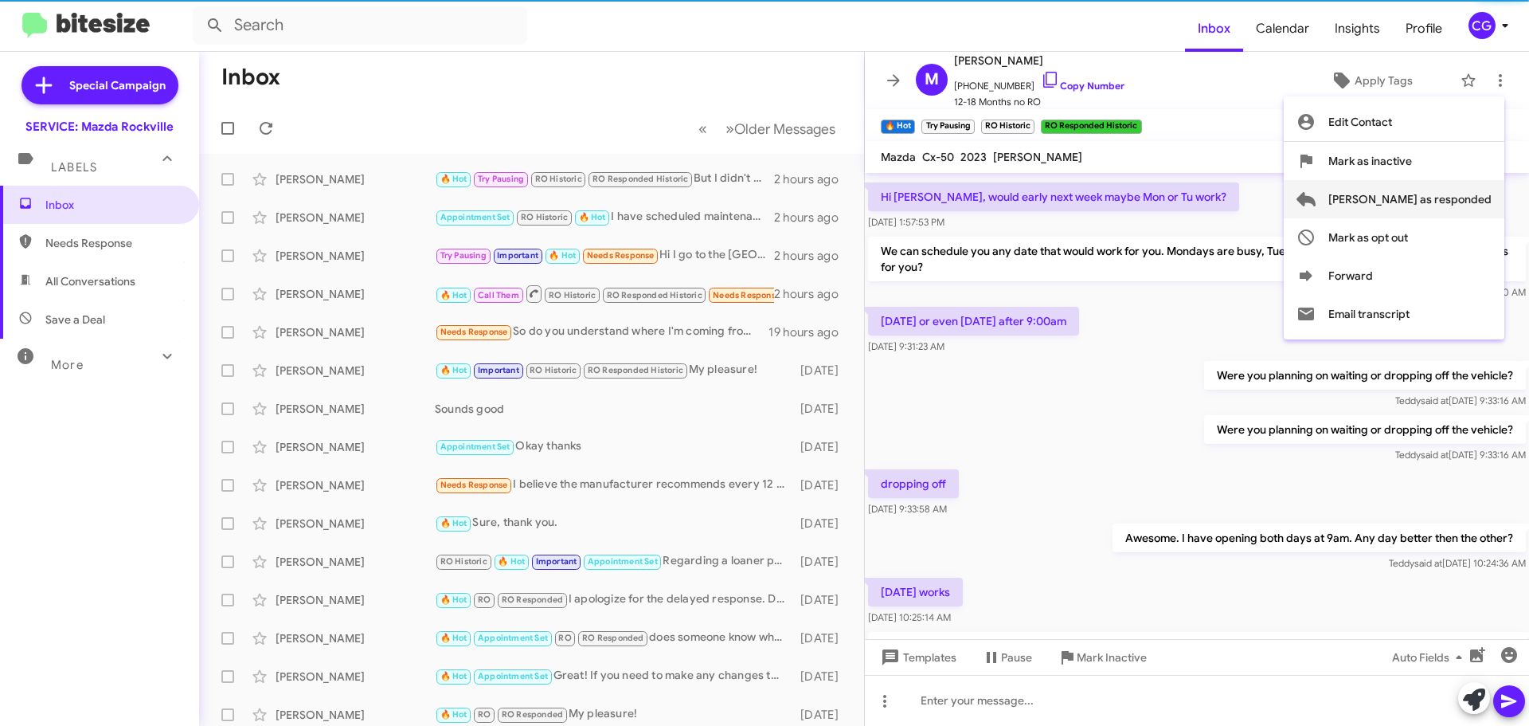
click at [1482, 192] on span "Mark as responded" at bounding box center [1410, 199] width 163 height 38
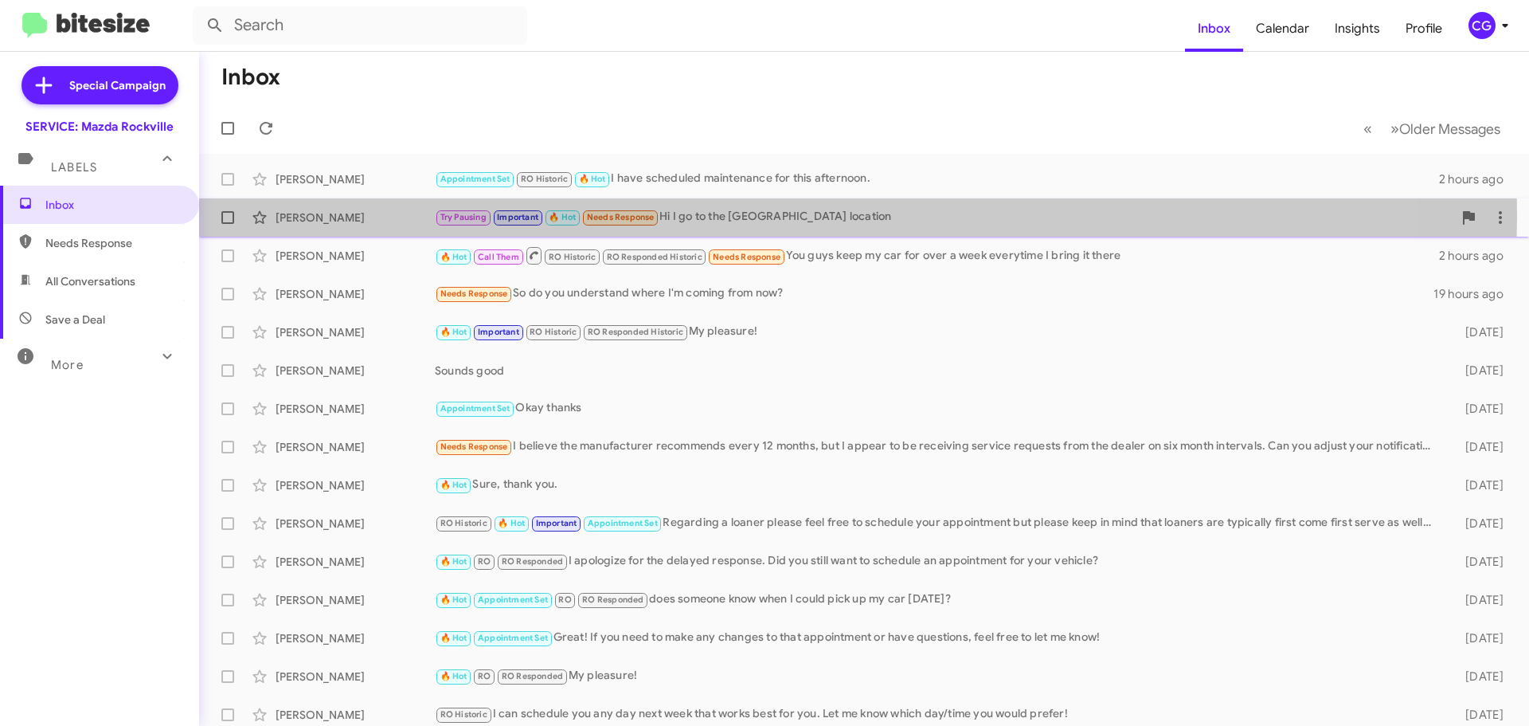
click at [759, 217] on div "Try Pausing Important 🔥 Hot Needs Response Hi I go to the Gaithersburg location" at bounding box center [944, 217] width 1018 height 18
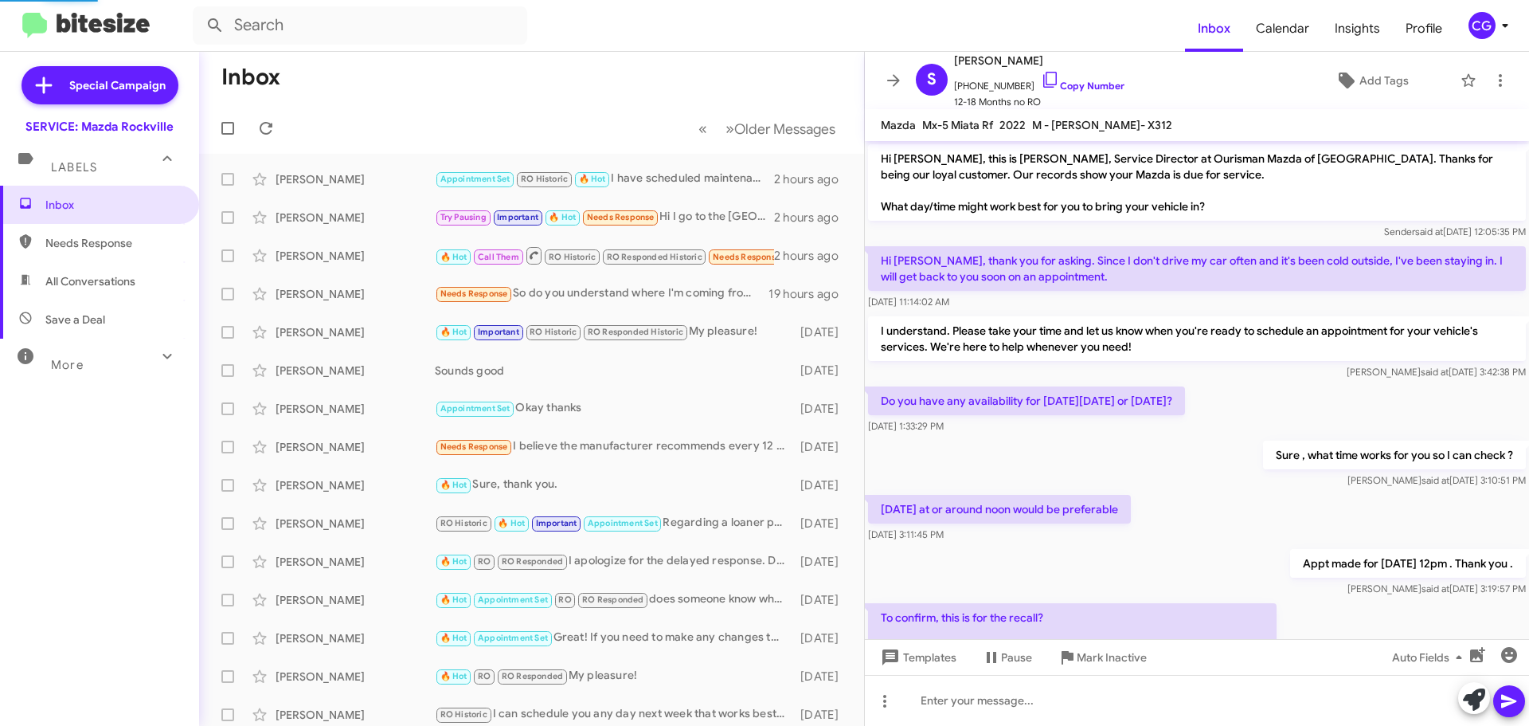
scroll to position [417, 0]
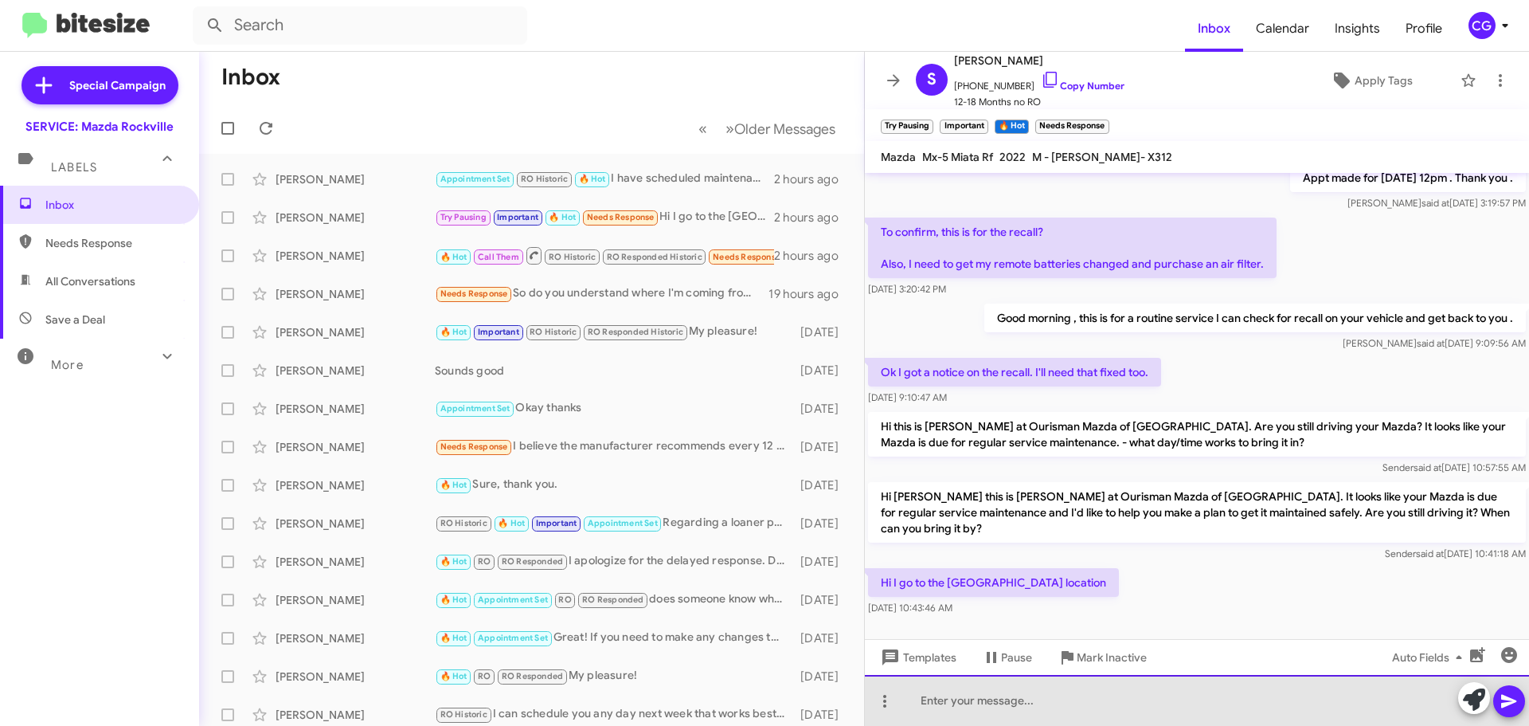
click at [1072, 702] on div at bounding box center [1197, 700] width 664 height 51
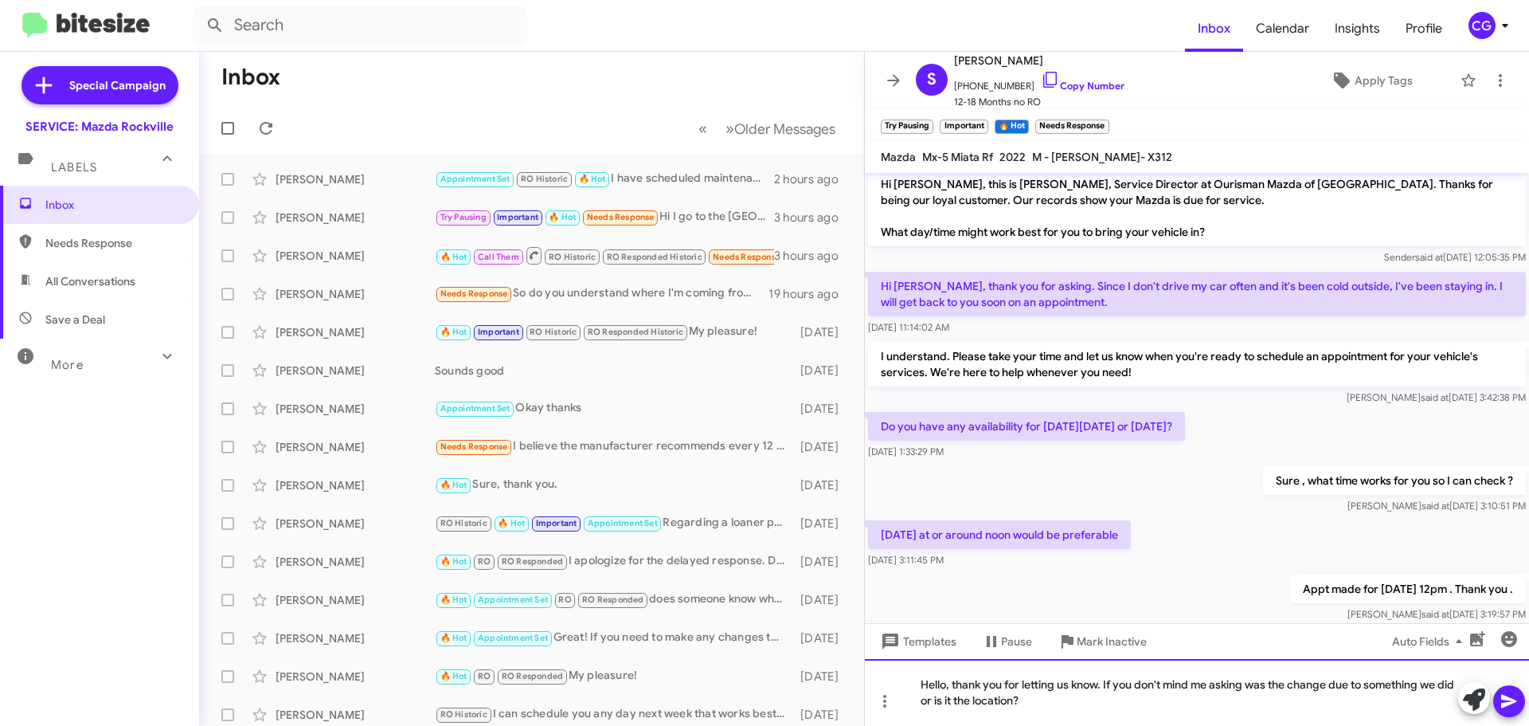
scroll to position [0, 0]
